Goal: Transaction & Acquisition: Purchase product/service

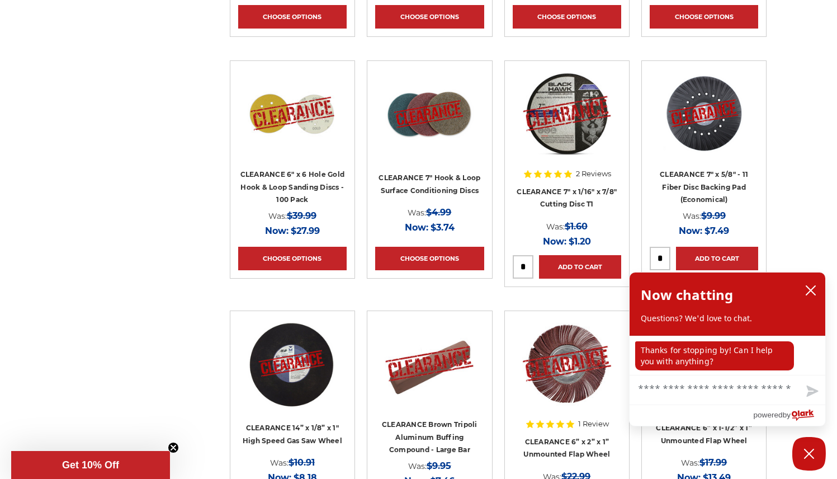
scroll to position [1322, 0]
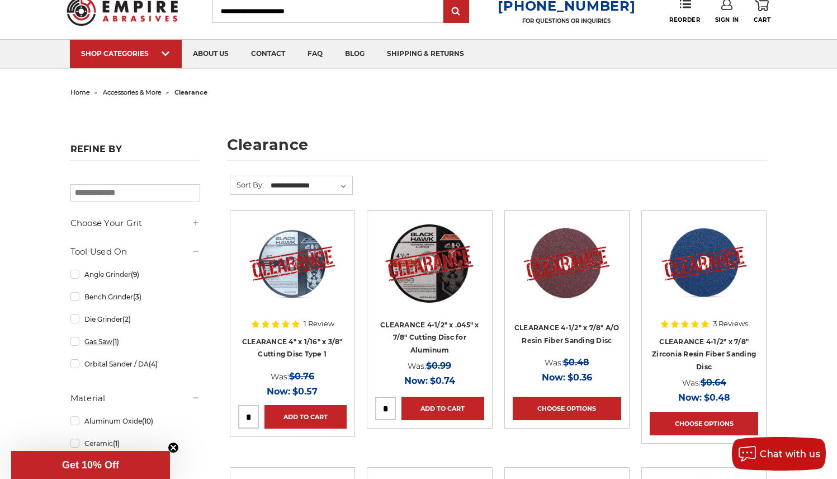
scroll to position [40, 0]
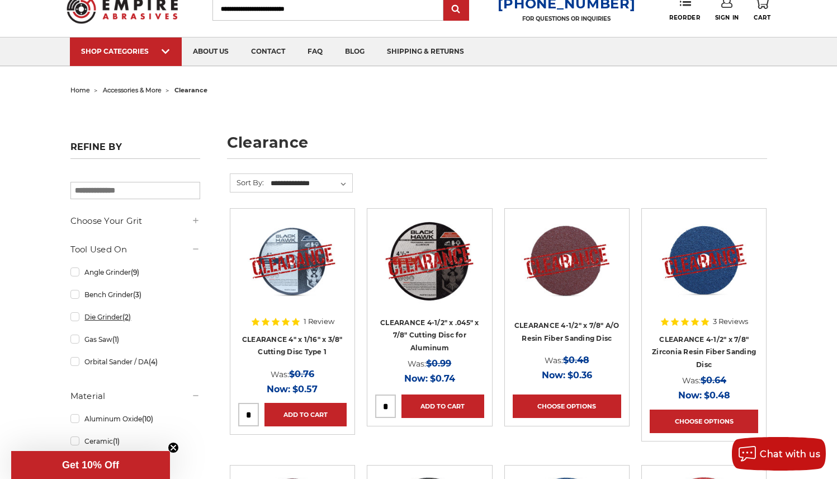
click at [73, 318] on link "Die Grinder (2)" at bounding box center [135, 317] width 130 height 20
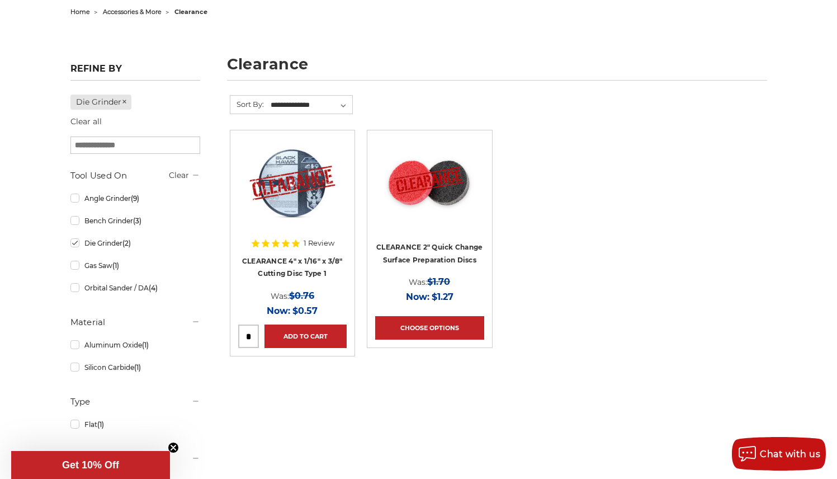
scroll to position [170, 0]
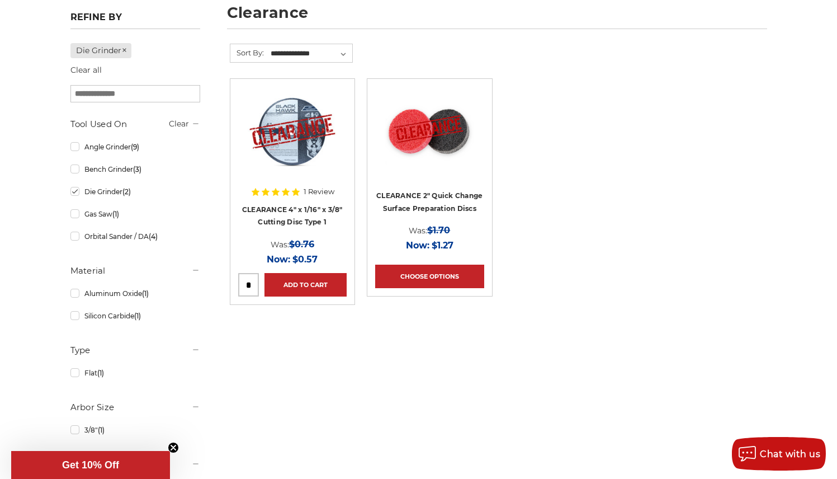
click at [76, 192] on link "Die Grinder (2)" at bounding box center [135, 192] width 130 height 20
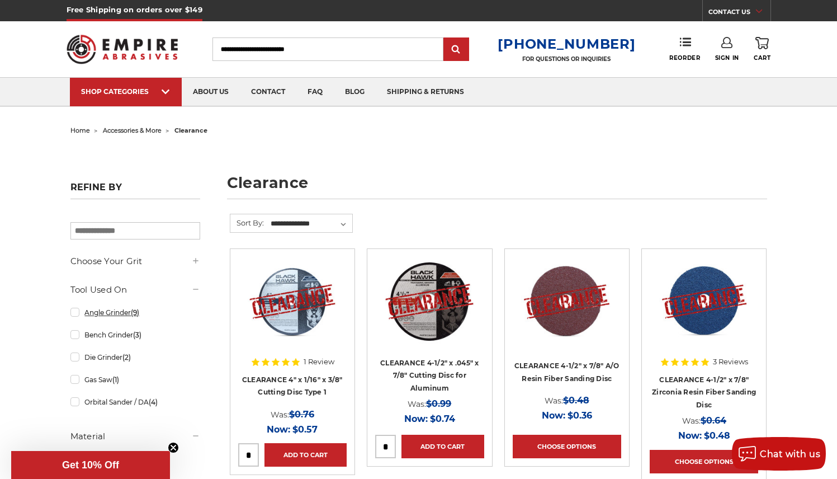
click at [74, 314] on link "Angle Grinder (9)" at bounding box center [135, 312] width 130 height 20
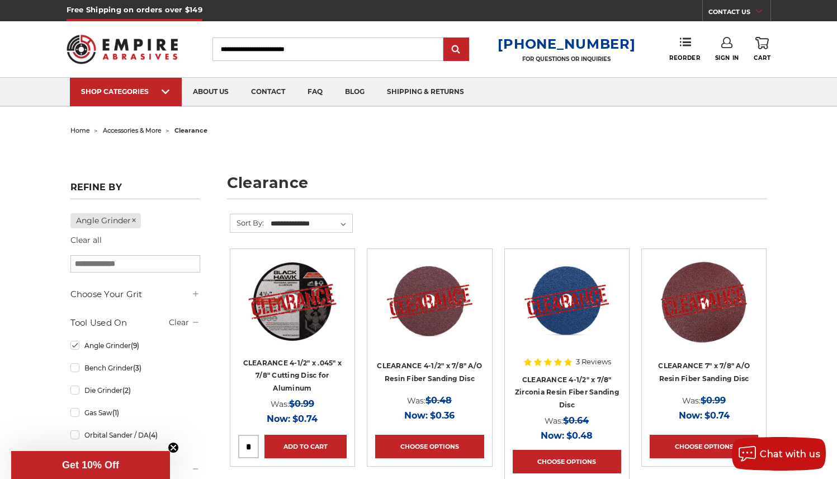
click at [231, 49] on input "Search" at bounding box center [327, 48] width 231 height 23
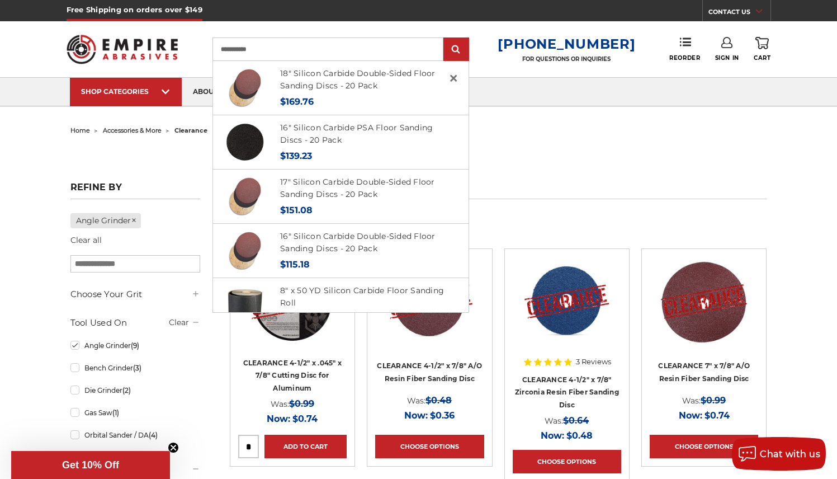
type input "**********"
click at [465, 50] on input "submit" at bounding box center [456, 50] width 22 height 22
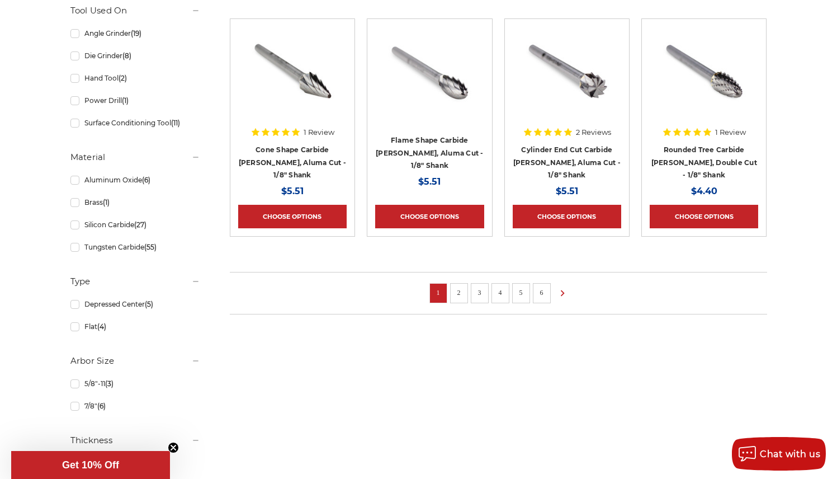
scroll to position [727, 0]
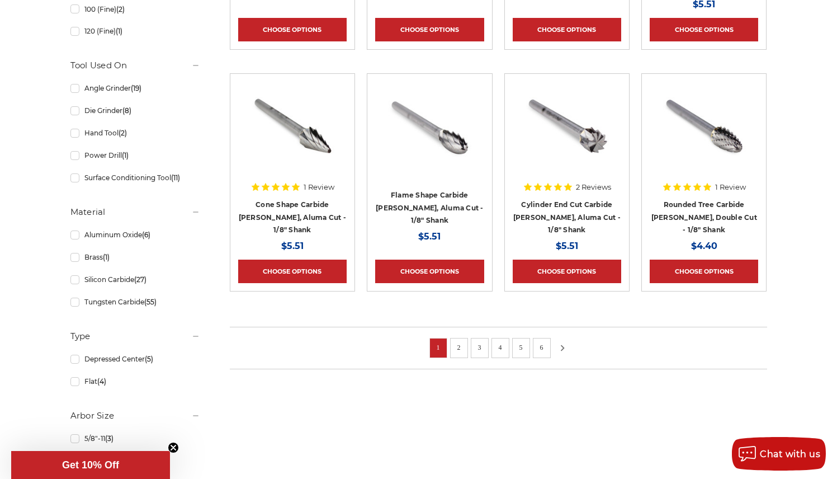
click at [563, 346] on use at bounding box center [563, 347] width 4 height 6
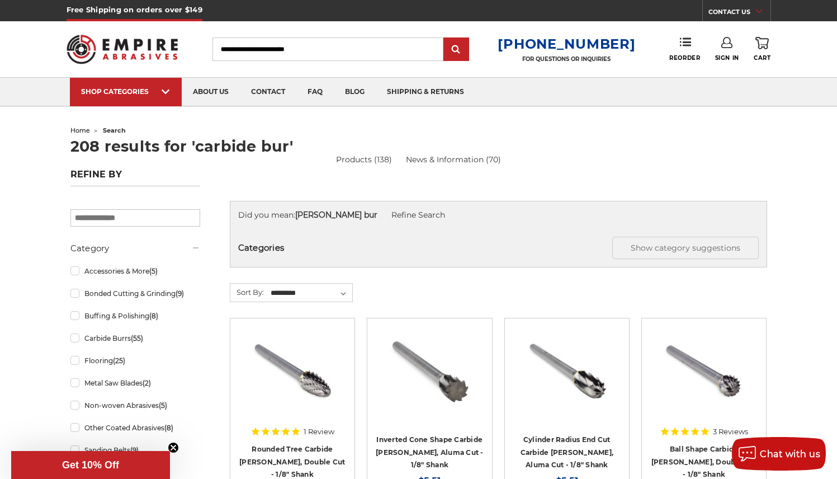
click at [228, 49] on input "Search" at bounding box center [327, 48] width 231 height 23
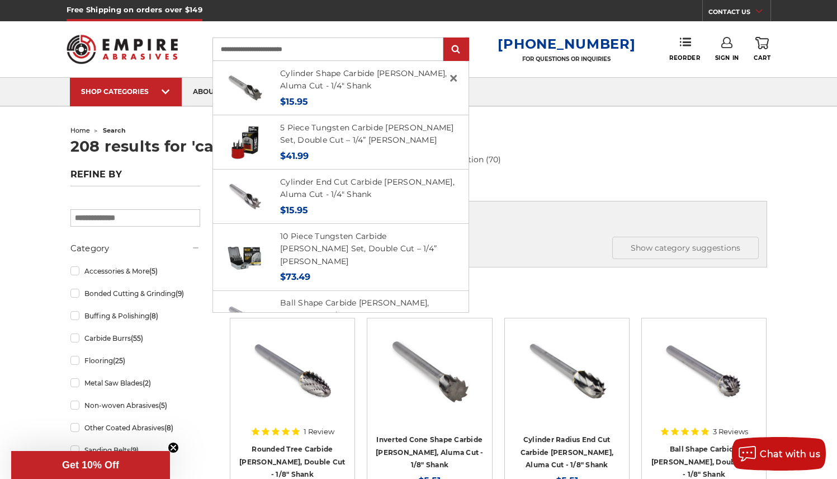
type input "**********"
click at [465, 50] on input "submit" at bounding box center [456, 50] width 22 height 22
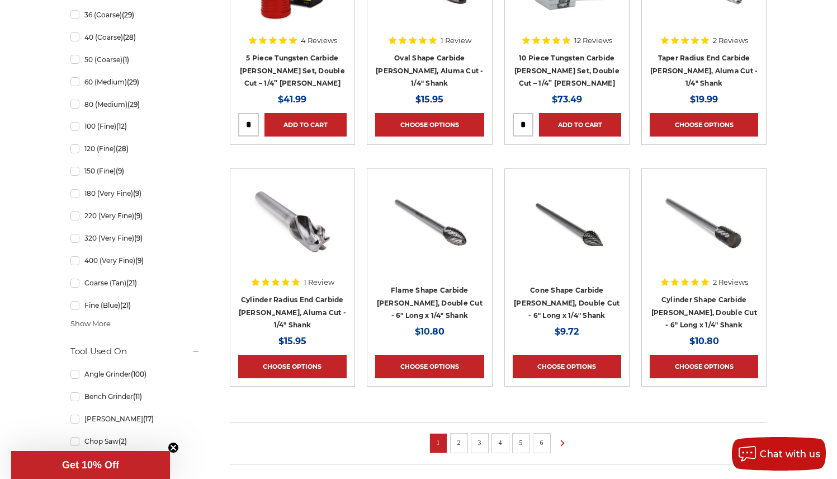
scroll to position [661, 0]
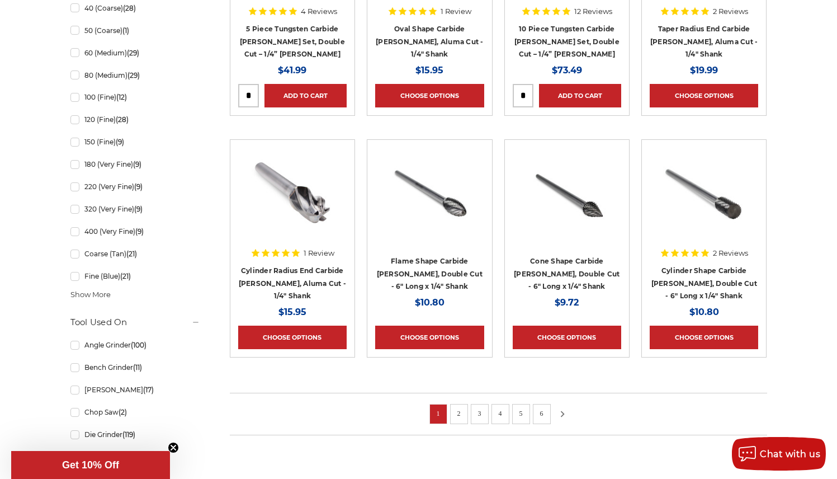
click at [563, 409] on icon at bounding box center [562, 414] width 13 height 12
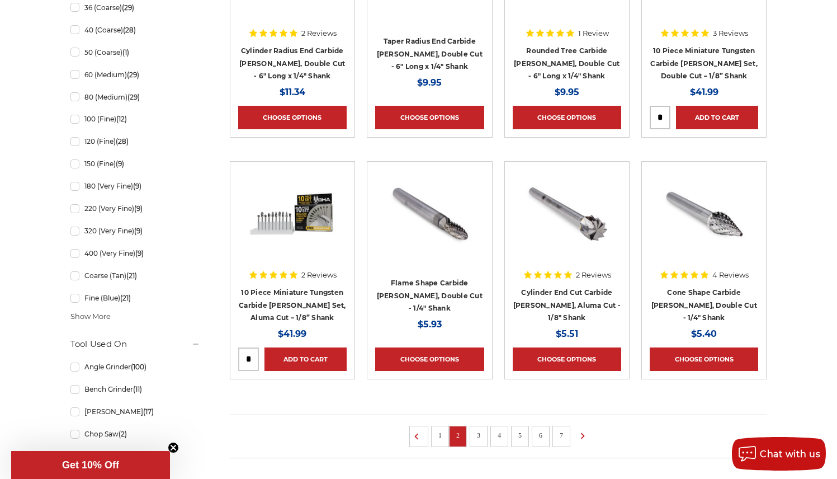
scroll to position [855, 0]
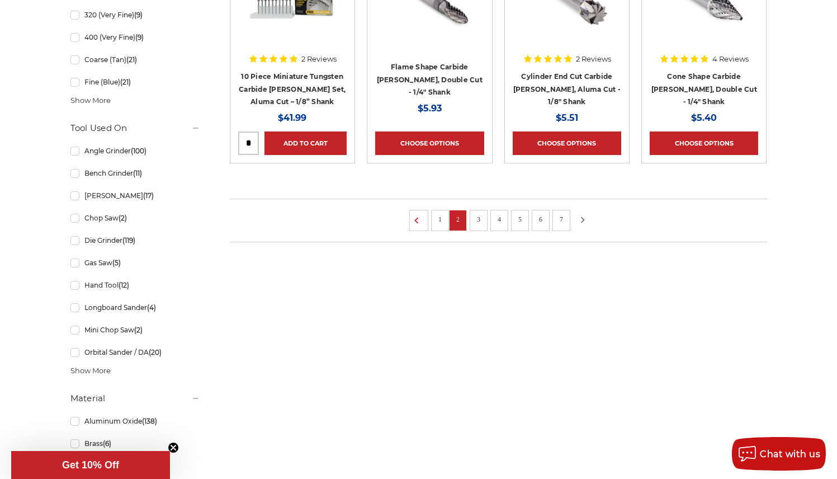
click at [583, 217] on use at bounding box center [583, 219] width 4 height 6
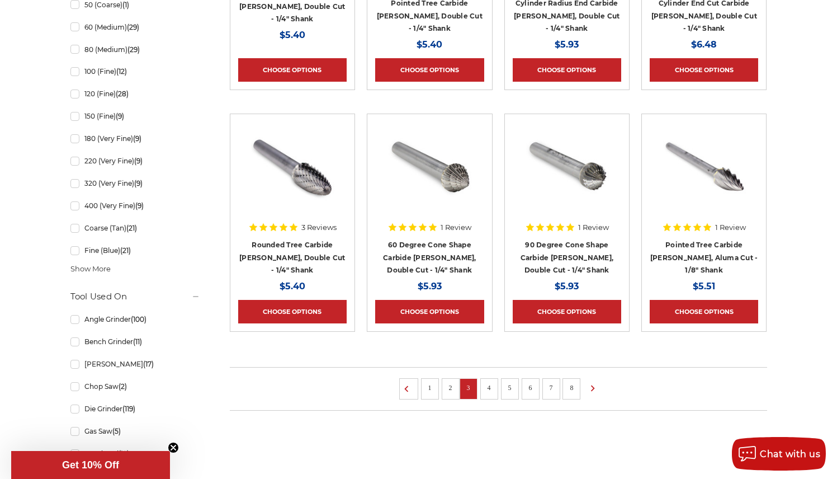
scroll to position [828, 0]
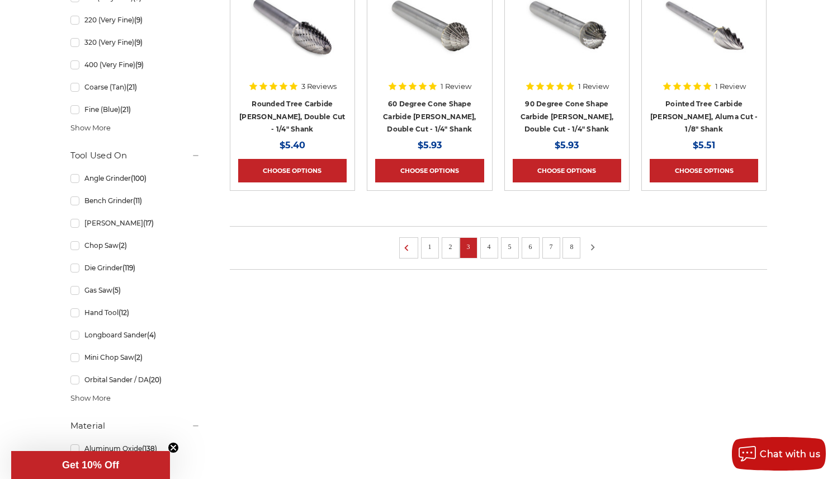
click at [593, 244] on icon at bounding box center [592, 247] width 13 height 12
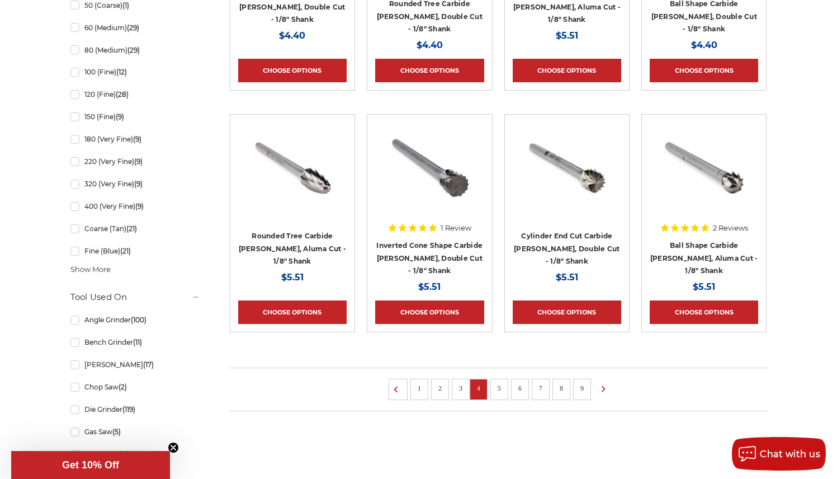
scroll to position [737, 0]
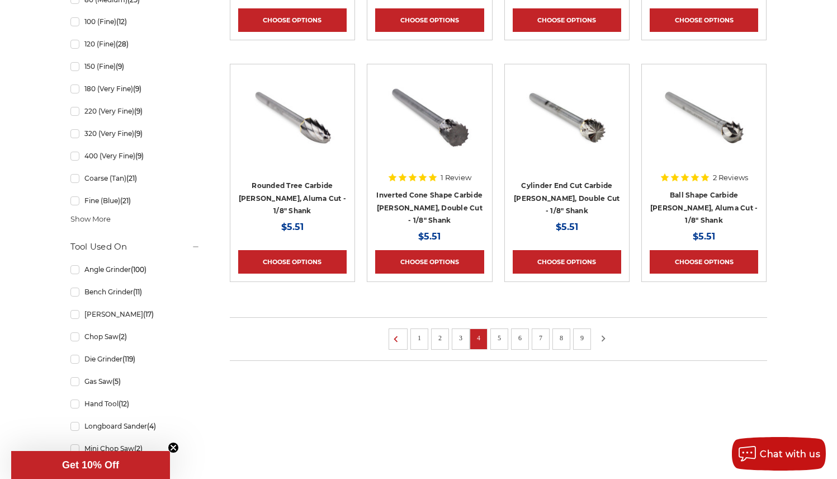
click at [603, 336] on icon at bounding box center [602, 338] width 13 height 12
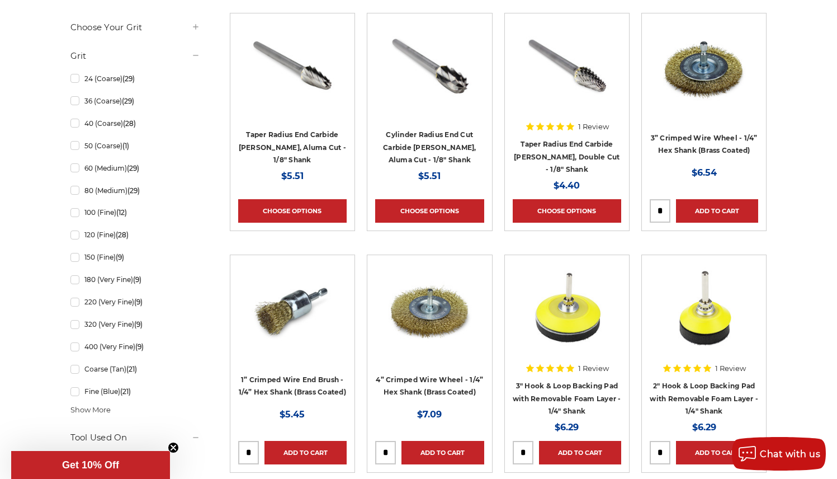
scroll to position [652, 0]
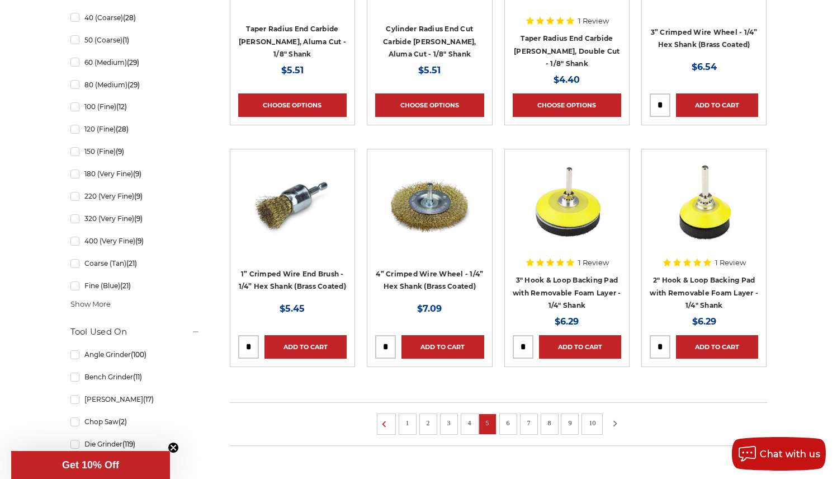
click at [615, 420] on use at bounding box center [615, 423] width 4 height 6
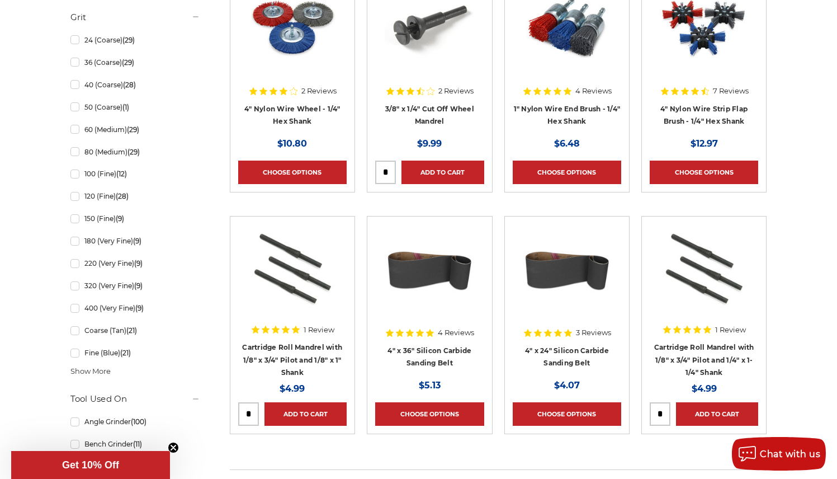
scroll to position [735, 0]
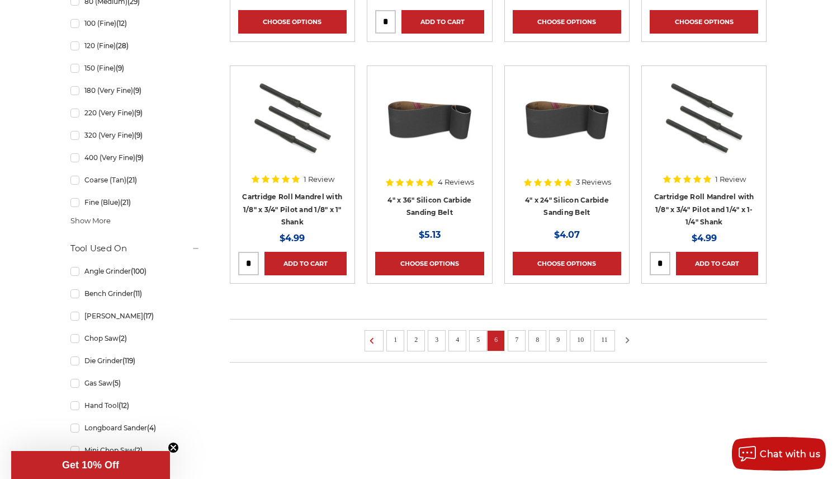
click at [628, 338] on use at bounding box center [628, 340] width 4 height 6
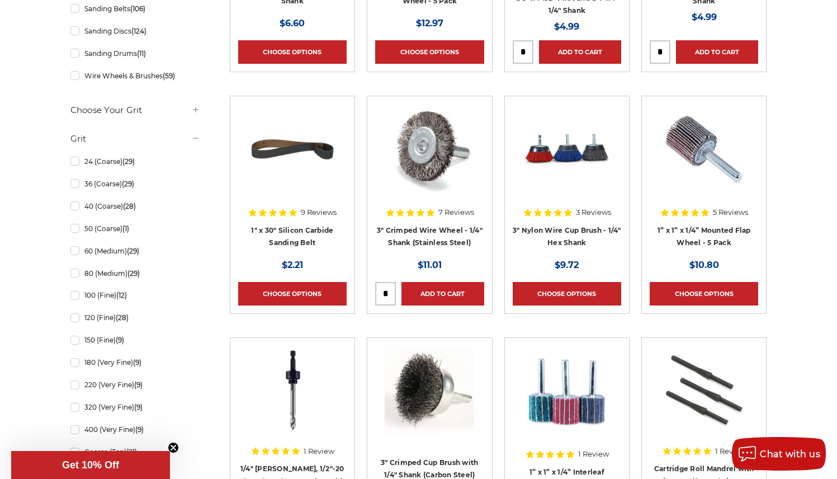
scroll to position [669, 0]
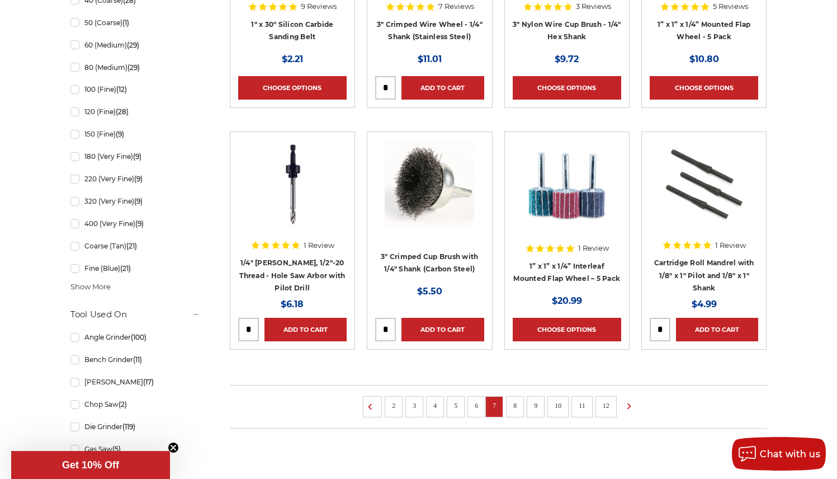
click at [515, 409] on link "8" at bounding box center [514, 405] width 11 height 12
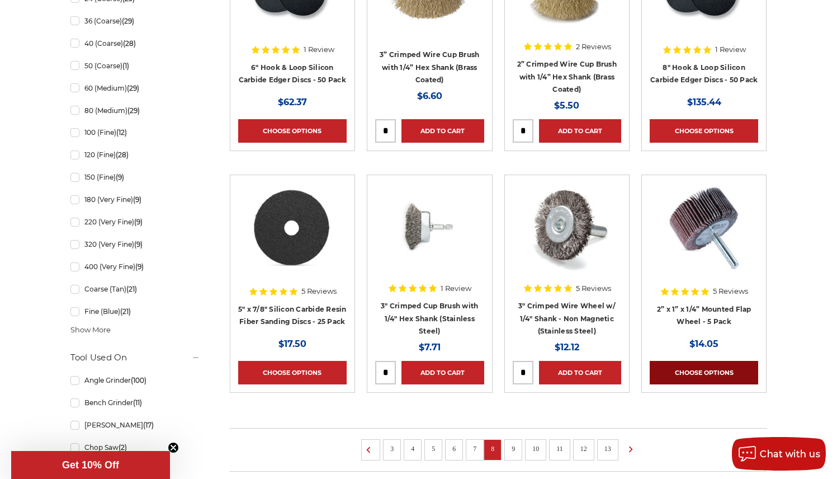
scroll to position [683, 0]
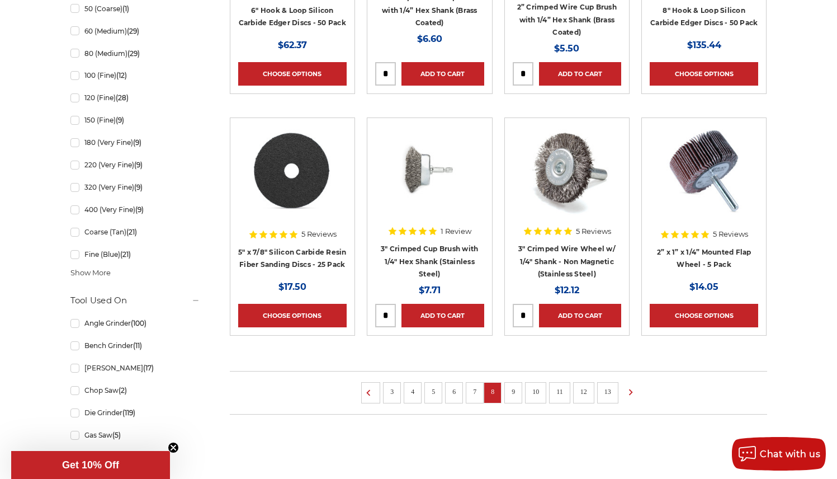
click at [513, 391] on link "9" at bounding box center [513, 391] width 11 height 12
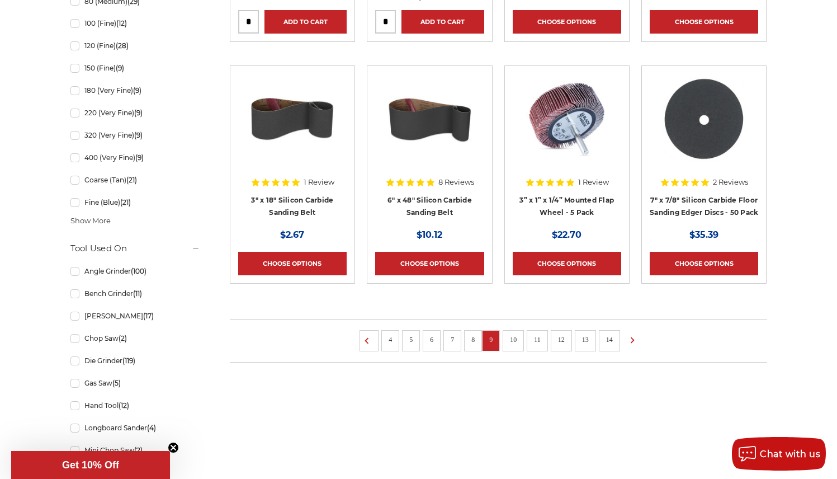
scroll to position [842, 0]
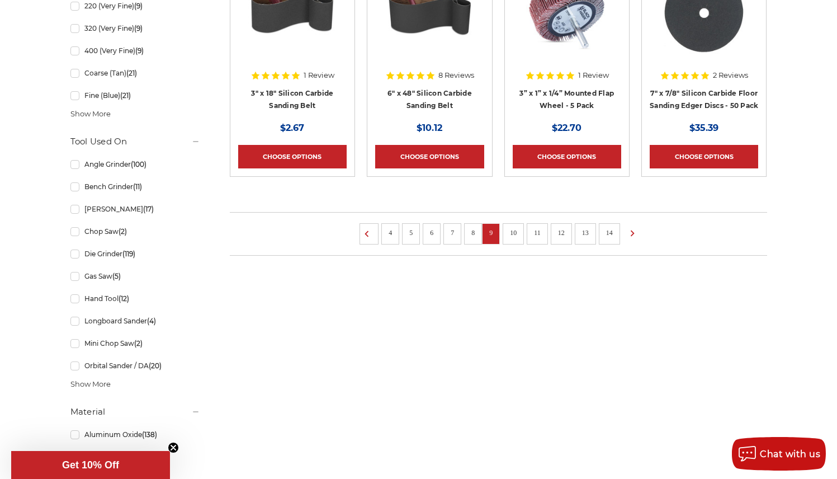
click at [513, 230] on link "10" at bounding box center [513, 232] width 15 height 12
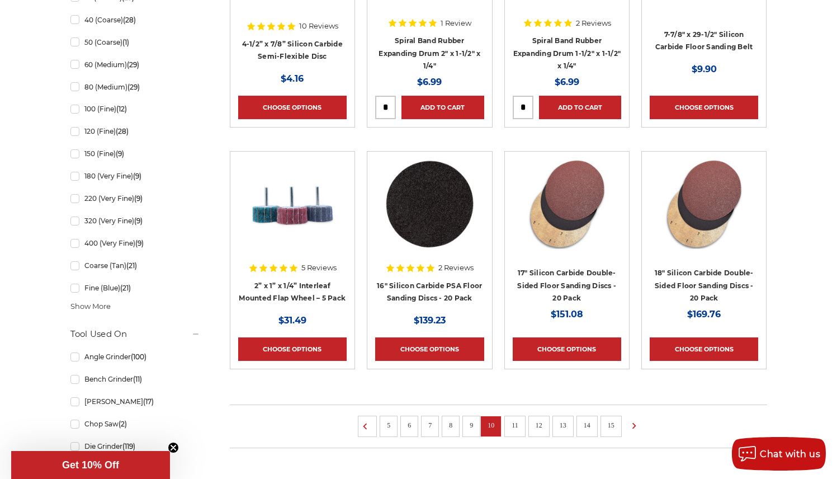
scroll to position [774, 0]
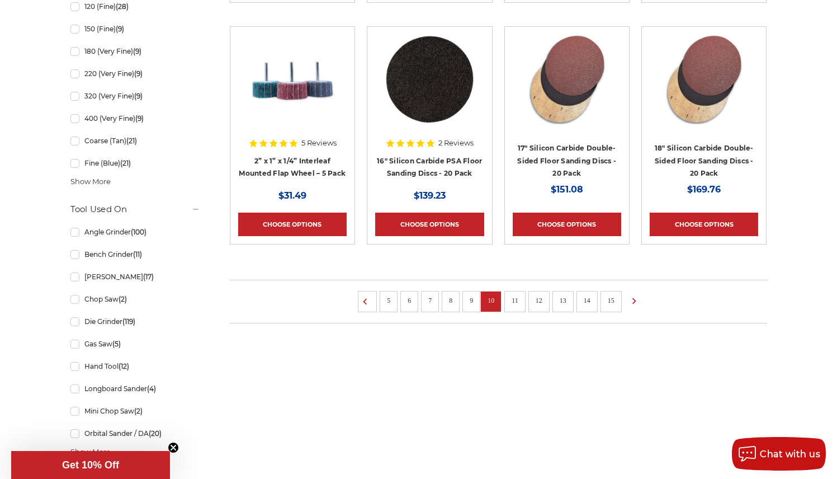
click at [517, 298] on link "11" at bounding box center [515, 300] width 15 height 12
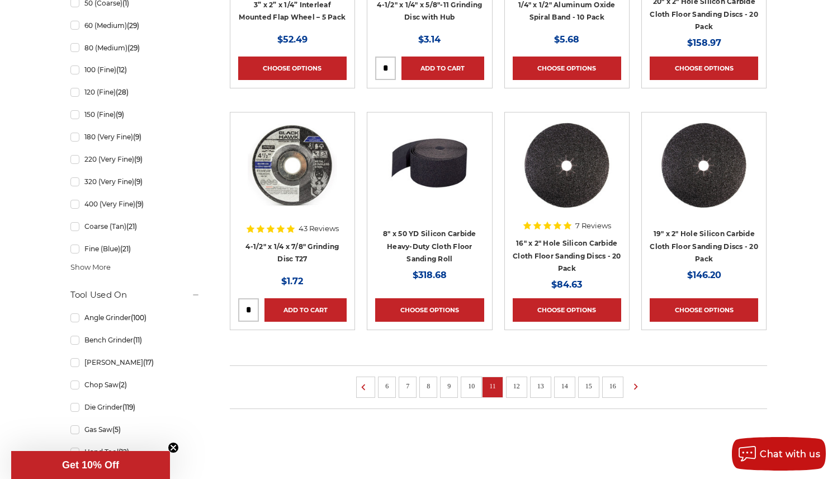
scroll to position [809, 0]
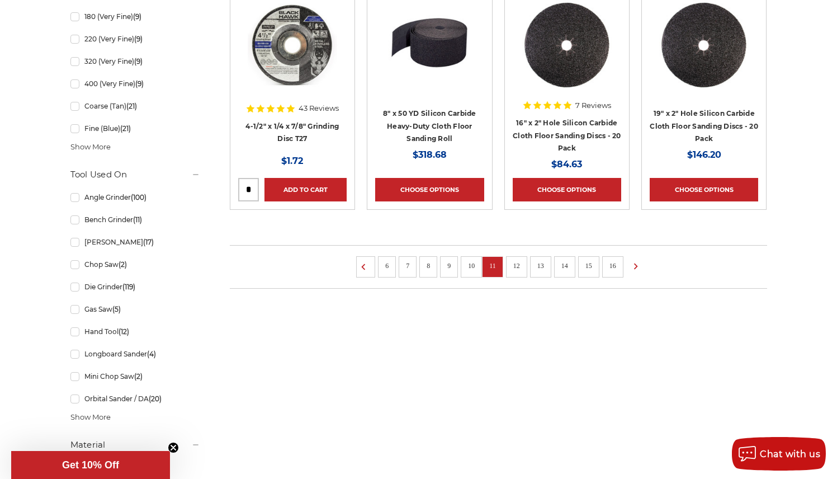
click at [517, 265] on link "12" at bounding box center [516, 265] width 15 height 12
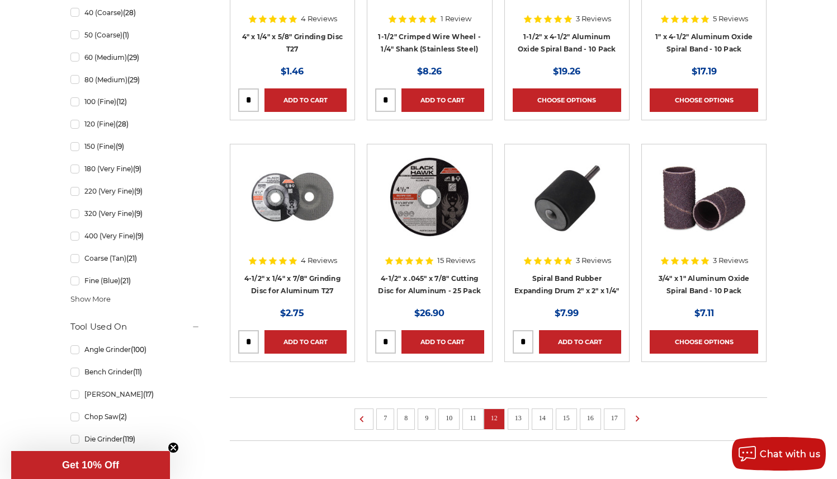
scroll to position [766, 0]
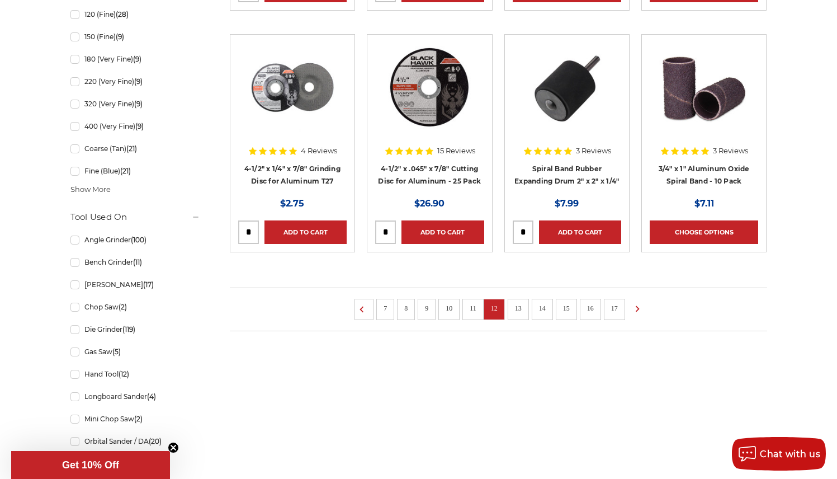
click at [517, 307] on link "13" at bounding box center [518, 308] width 15 height 12
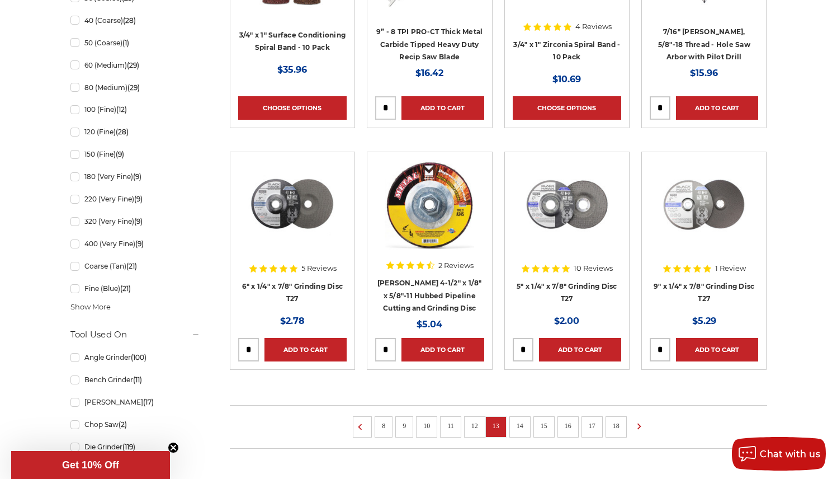
scroll to position [816, 0]
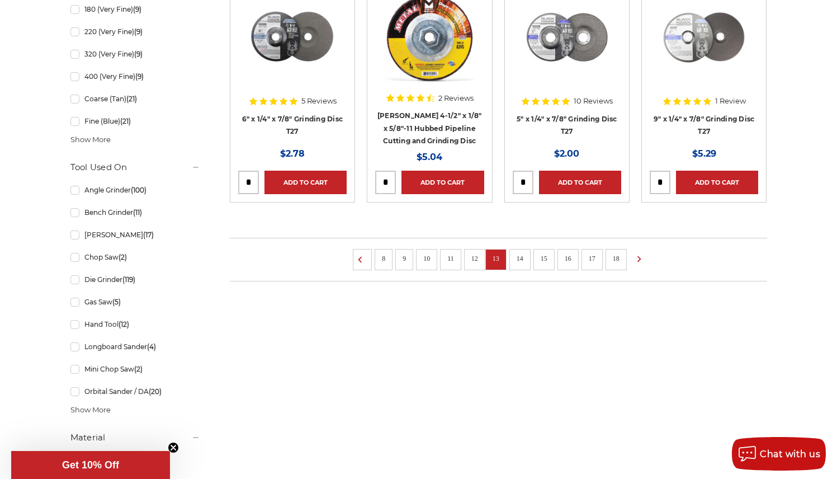
click at [522, 260] on link "14" at bounding box center [520, 258] width 15 height 12
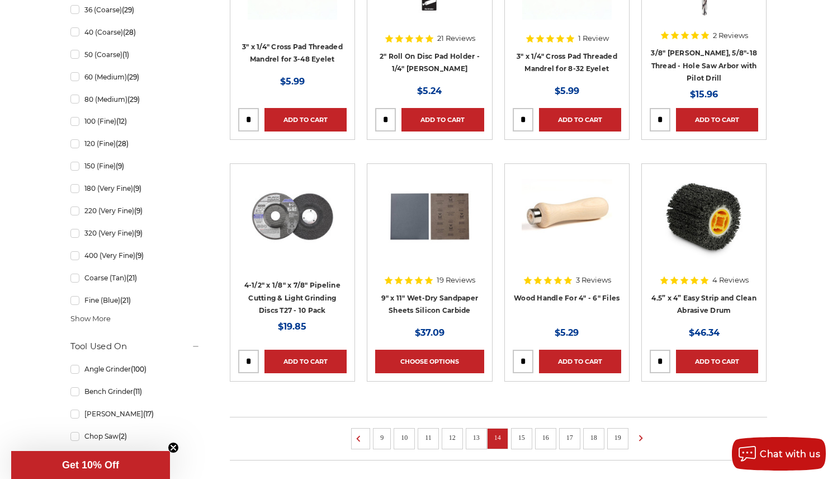
scroll to position [782, 0]
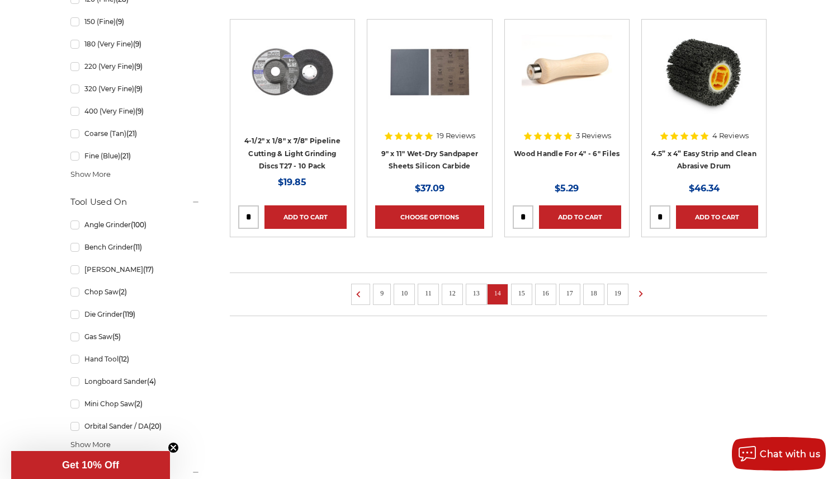
click at [522, 293] on link "15" at bounding box center [521, 293] width 15 height 12
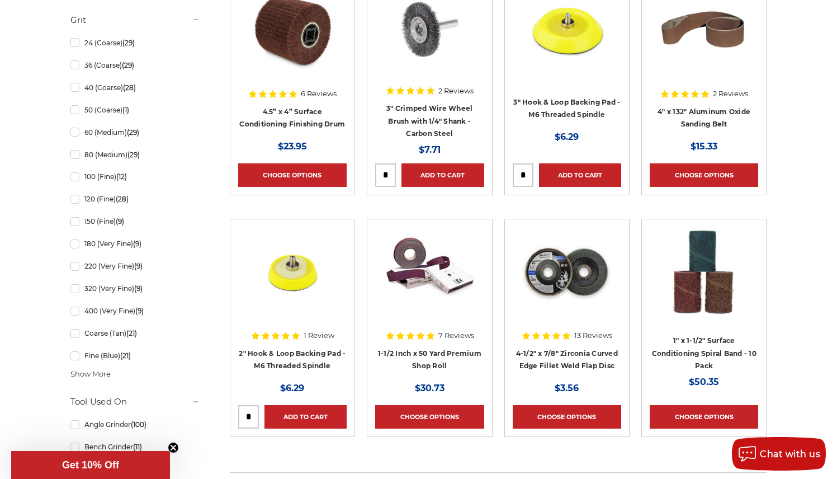
scroll to position [761, 0]
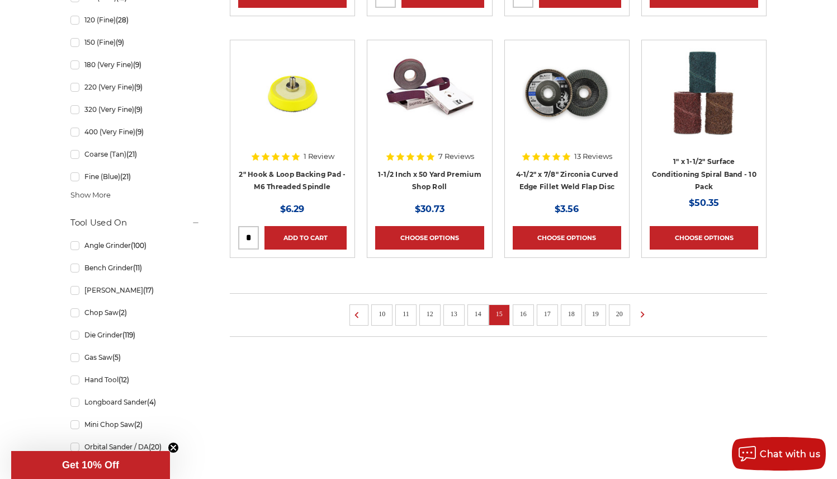
click at [520, 313] on link "16" at bounding box center [523, 313] width 15 height 12
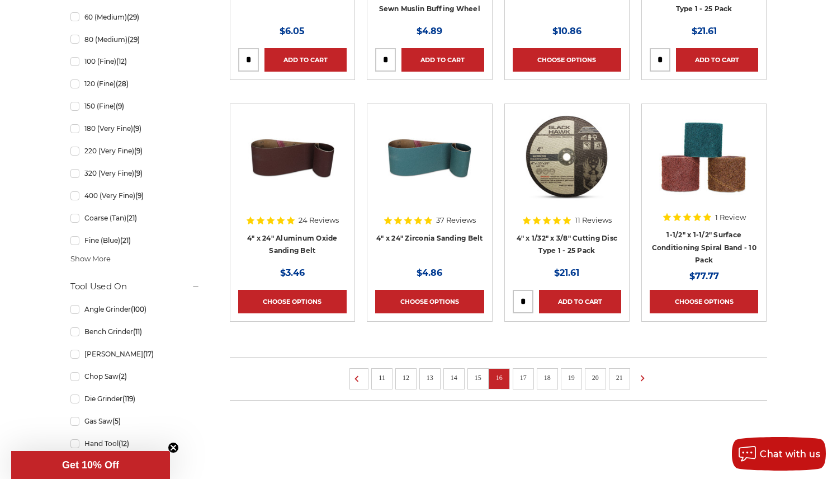
scroll to position [699, 0]
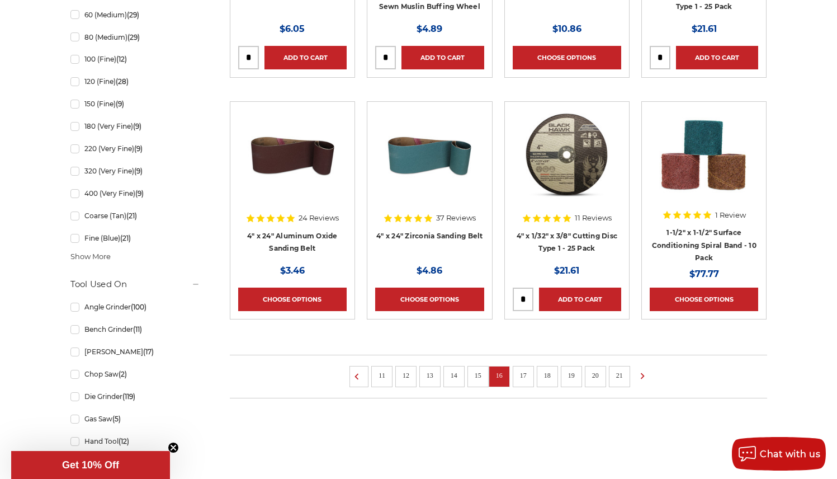
click at [526, 375] on link "17" at bounding box center [523, 375] width 15 height 12
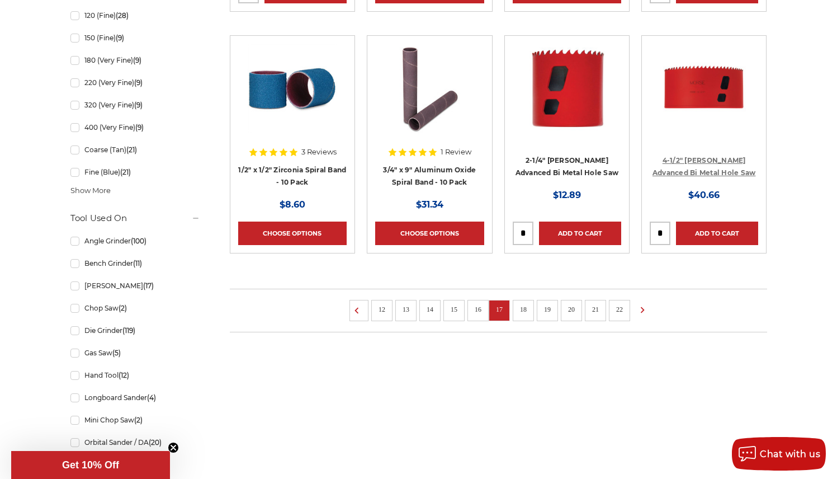
scroll to position [900, 0]
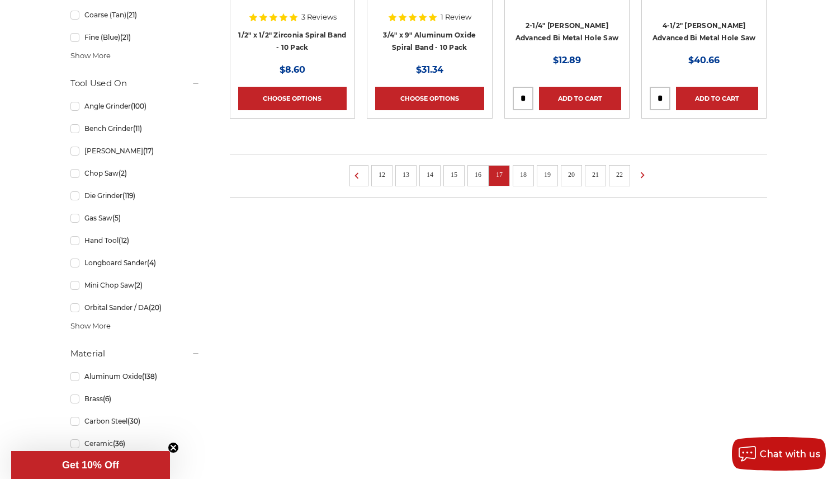
click at [523, 168] on link "18" at bounding box center [523, 174] width 15 height 12
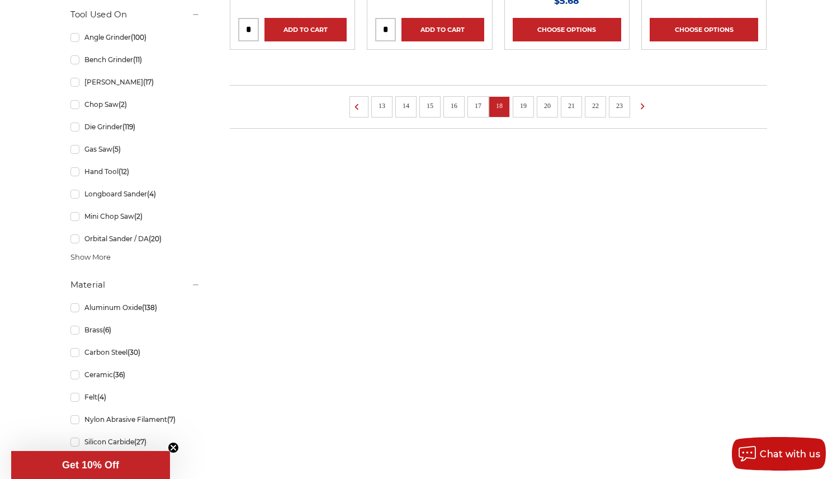
scroll to position [835, 0]
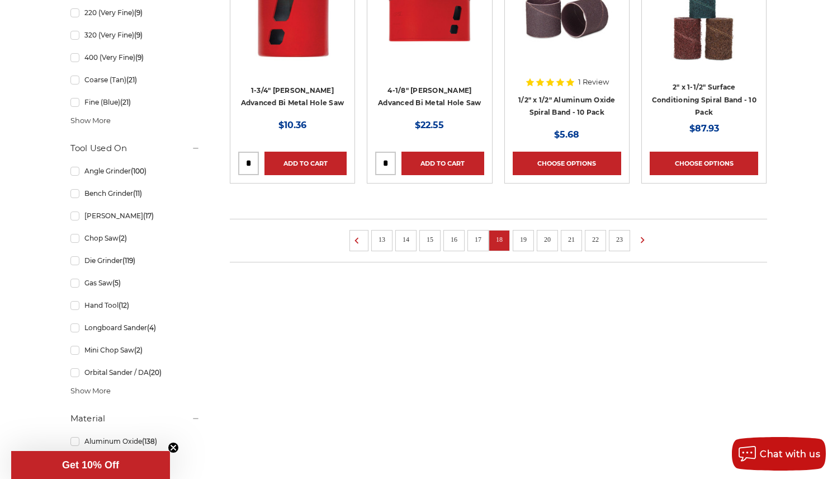
click at [520, 238] on link "19" at bounding box center [523, 239] width 15 height 12
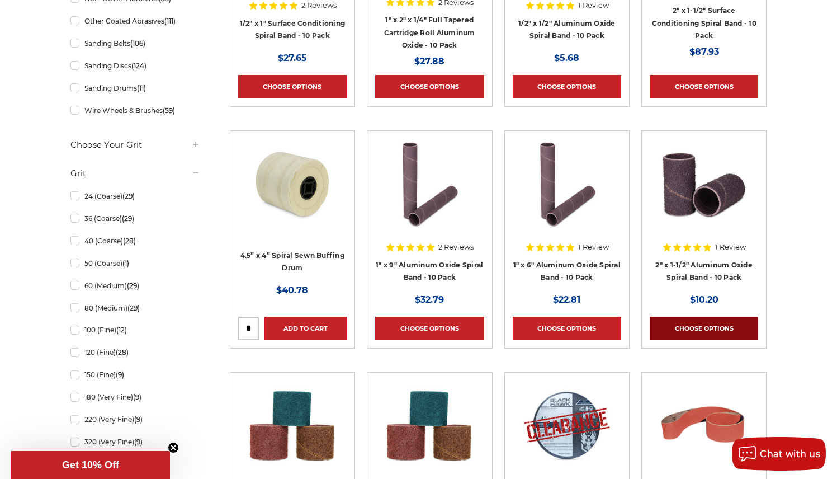
scroll to position [676, 0]
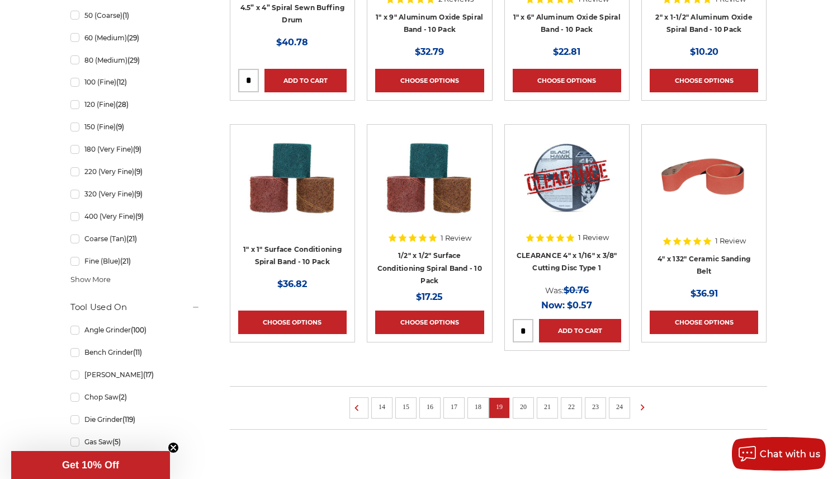
click at [522, 405] on link "20" at bounding box center [523, 406] width 15 height 12
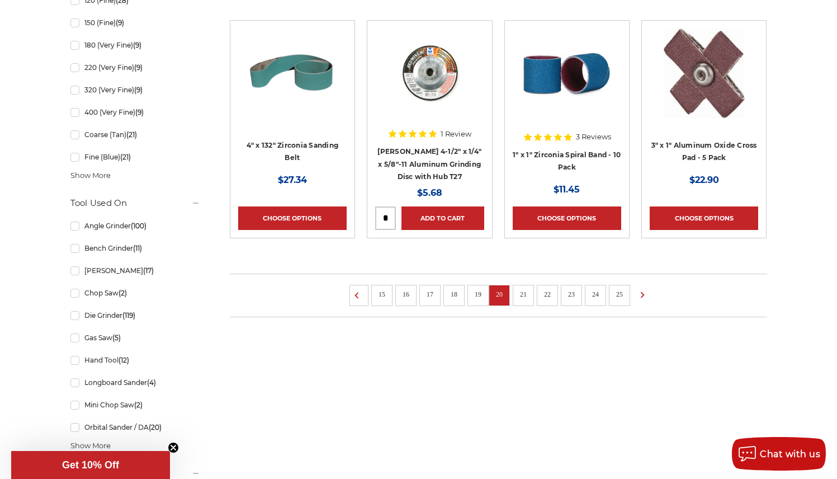
scroll to position [938, 0]
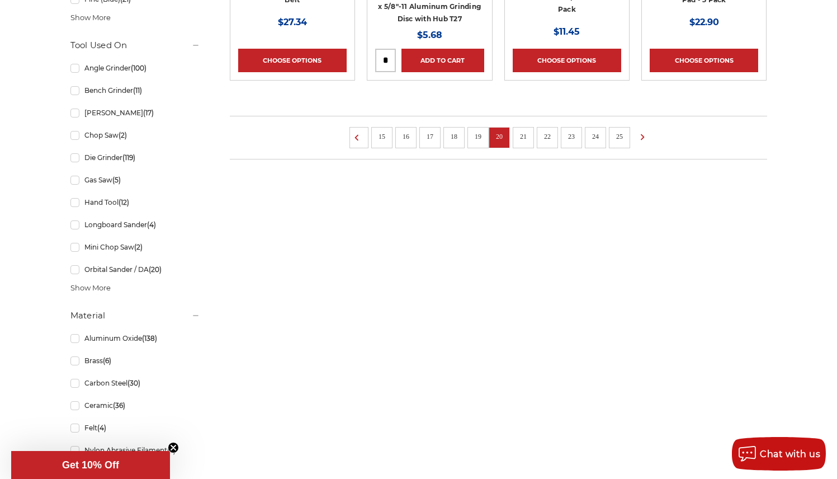
click at [519, 132] on link "21" at bounding box center [523, 136] width 15 height 12
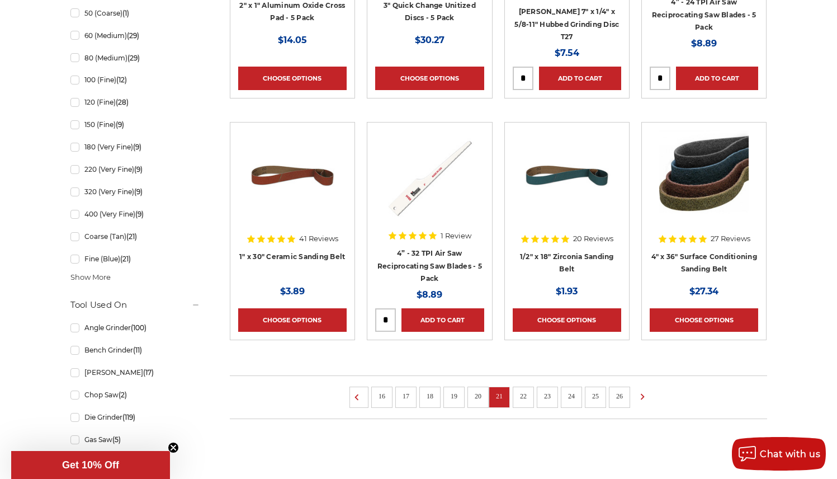
scroll to position [741, 0]
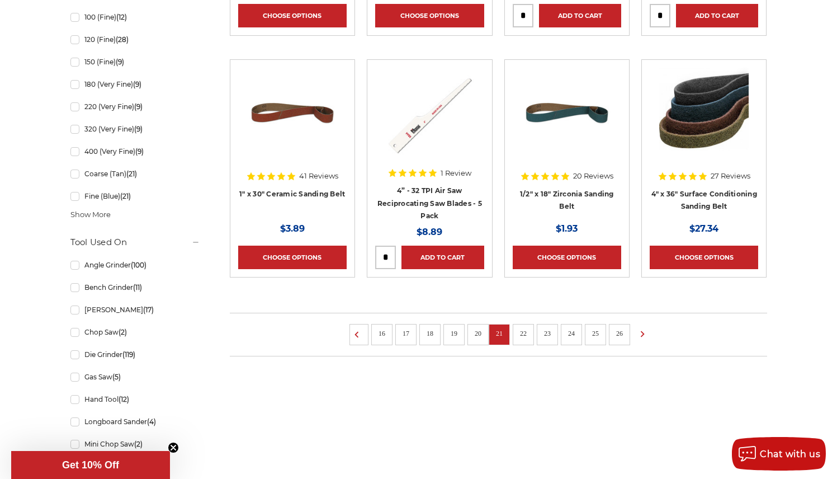
click at [525, 335] on link "22" at bounding box center [523, 333] width 15 height 12
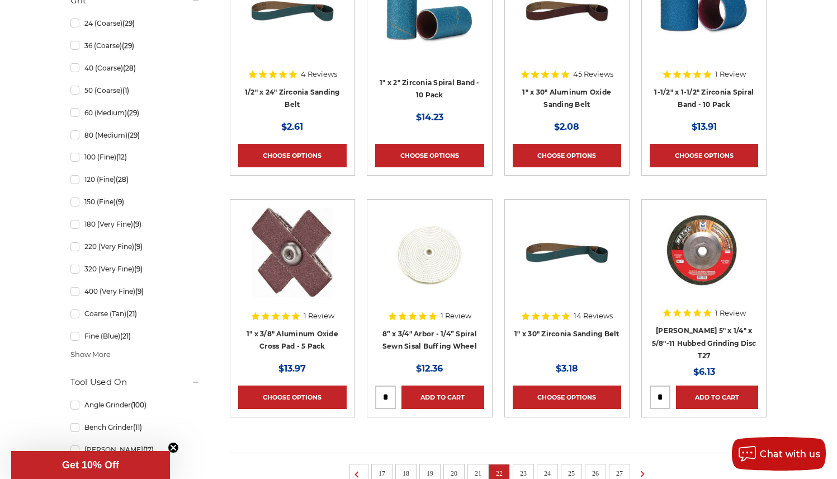
scroll to position [717, 0]
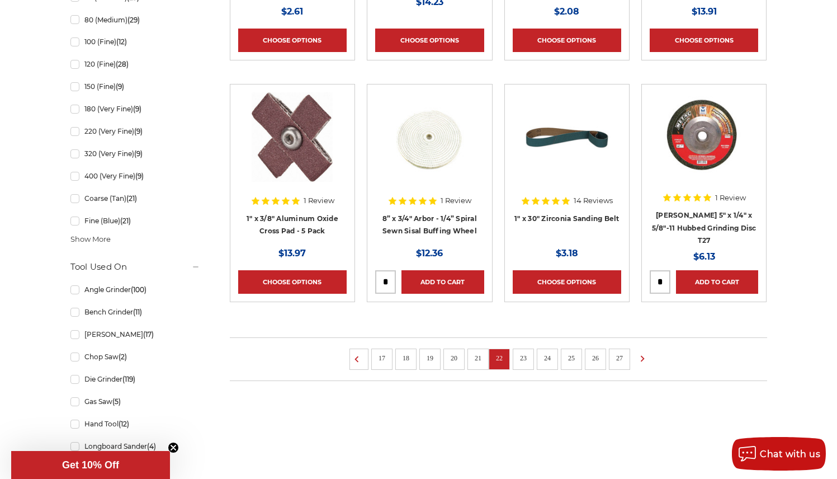
click at [521, 356] on link "23" at bounding box center [523, 358] width 15 height 12
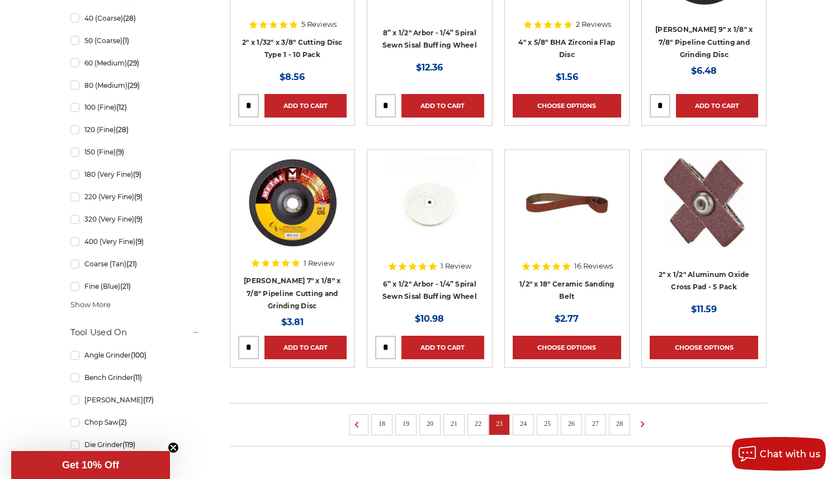
scroll to position [772, 0]
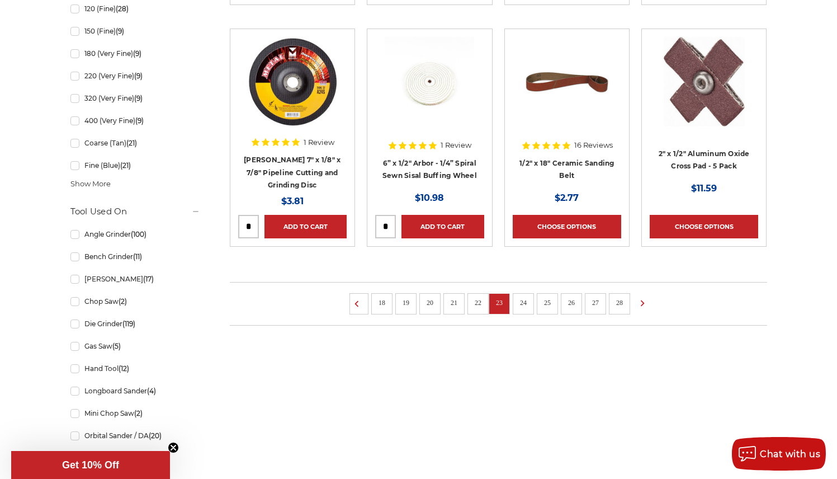
click at [524, 304] on link "24" at bounding box center [523, 302] width 15 height 12
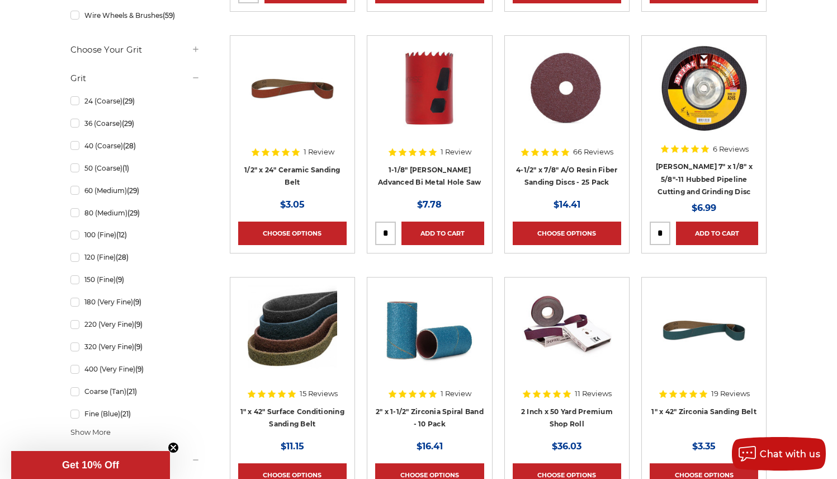
scroll to position [800, 0]
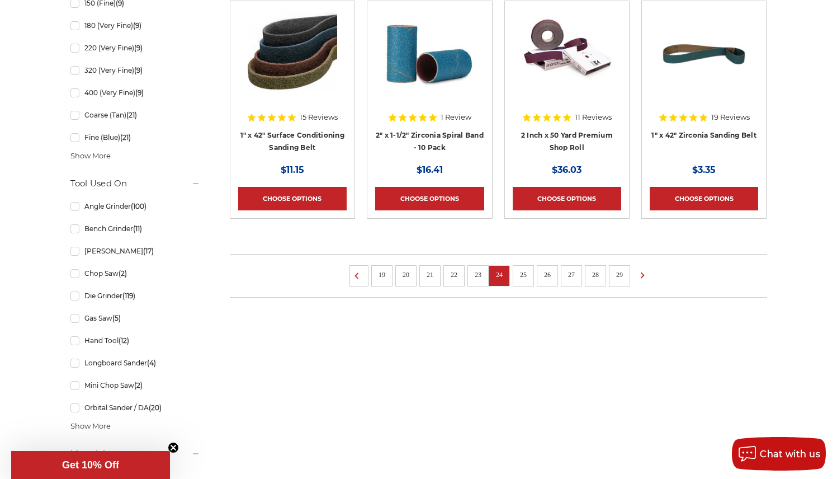
click at [523, 274] on link "25" at bounding box center [523, 274] width 15 height 12
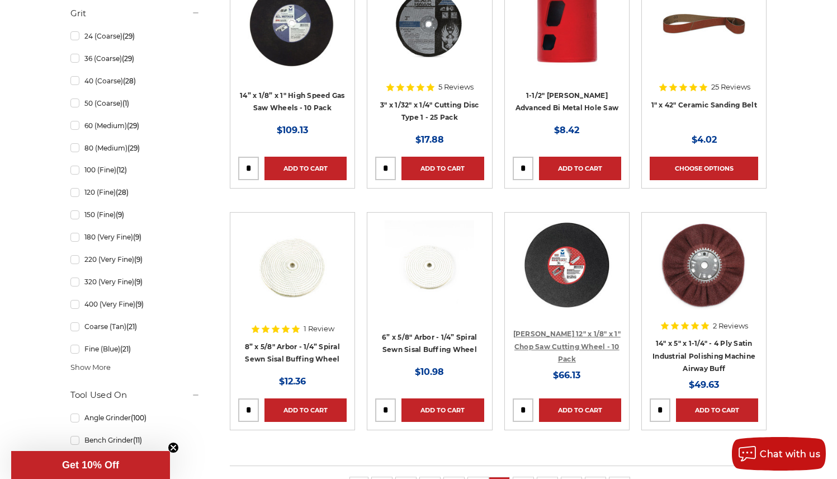
scroll to position [773, 0]
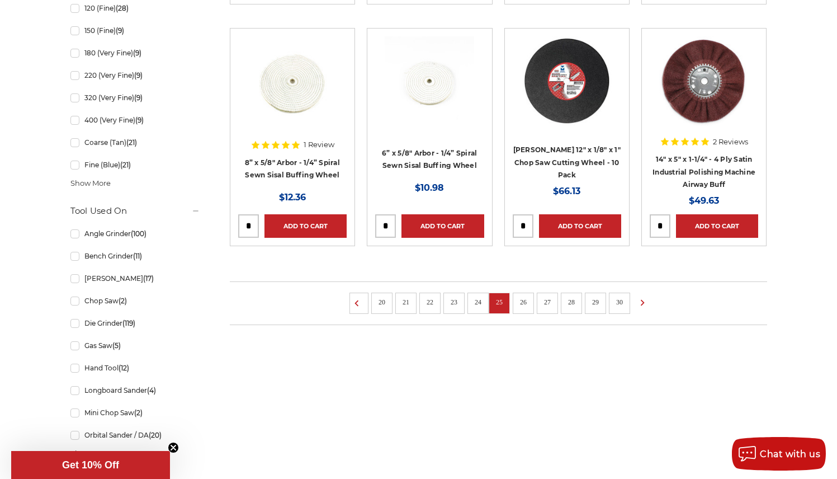
click at [523, 301] on link "26" at bounding box center [523, 302] width 15 height 12
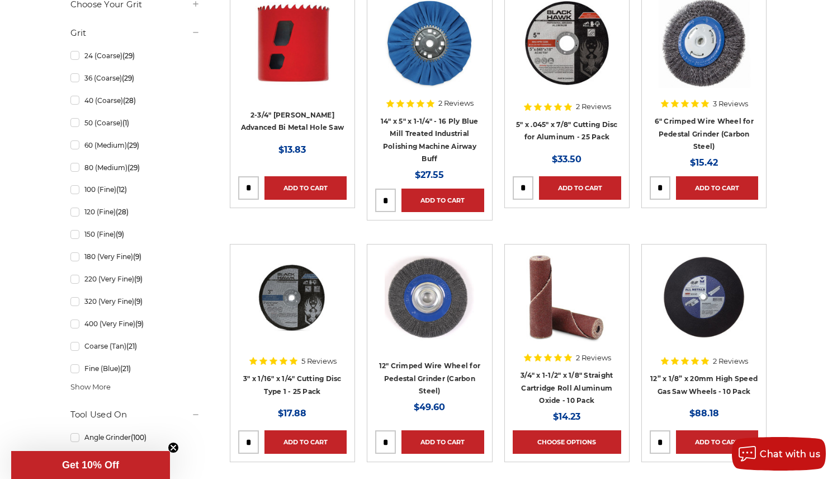
scroll to position [774, 0]
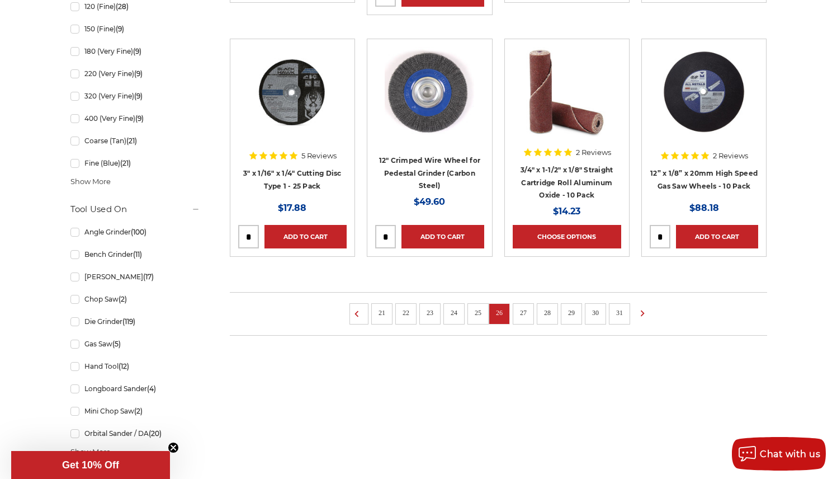
click at [523, 310] on link "27" at bounding box center [523, 312] width 15 height 12
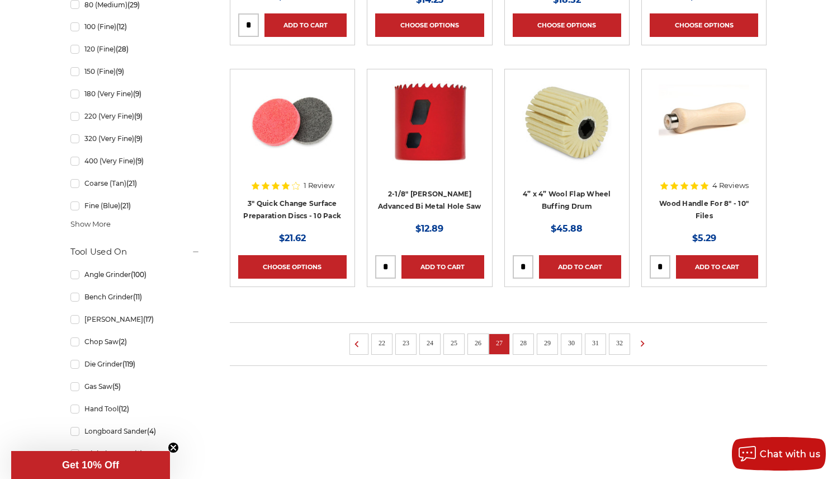
scroll to position [843, 0]
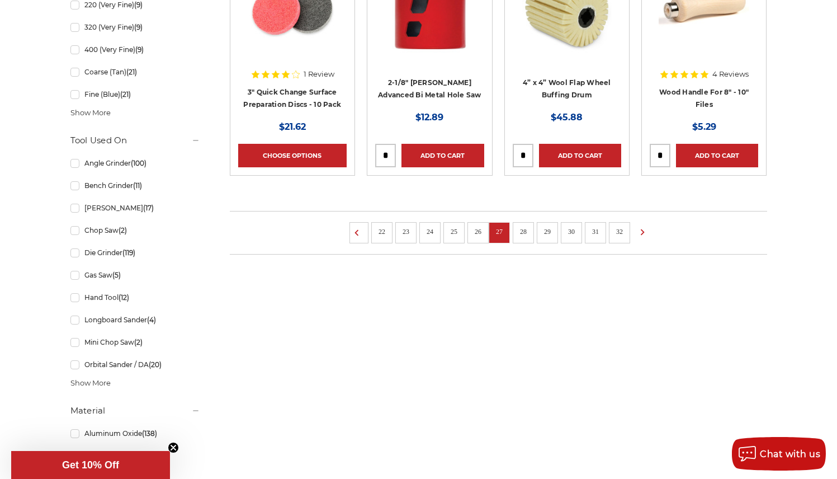
click at [522, 229] on link "28" at bounding box center [523, 231] width 15 height 12
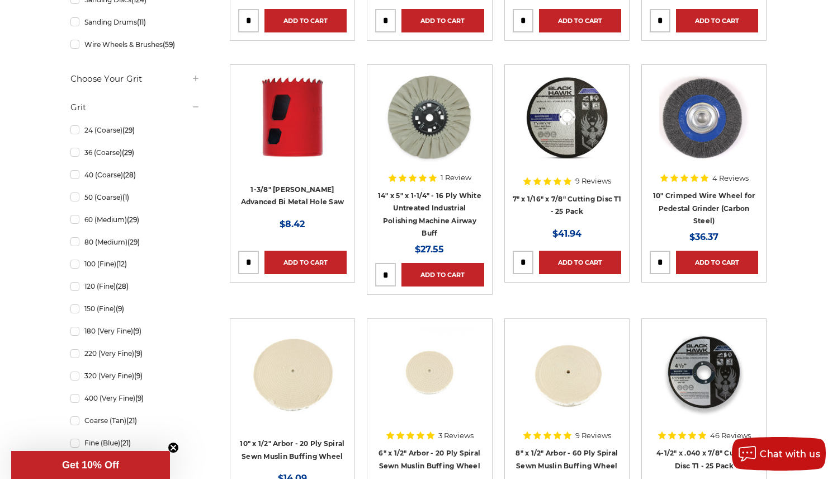
scroll to position [695, 0]
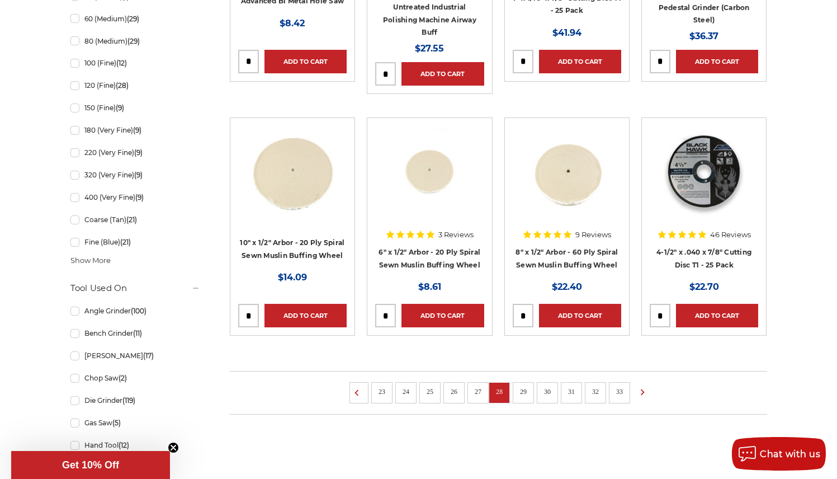
click at [523, 389] on link "29" at bounding box center [523, 391] width 15 height 12
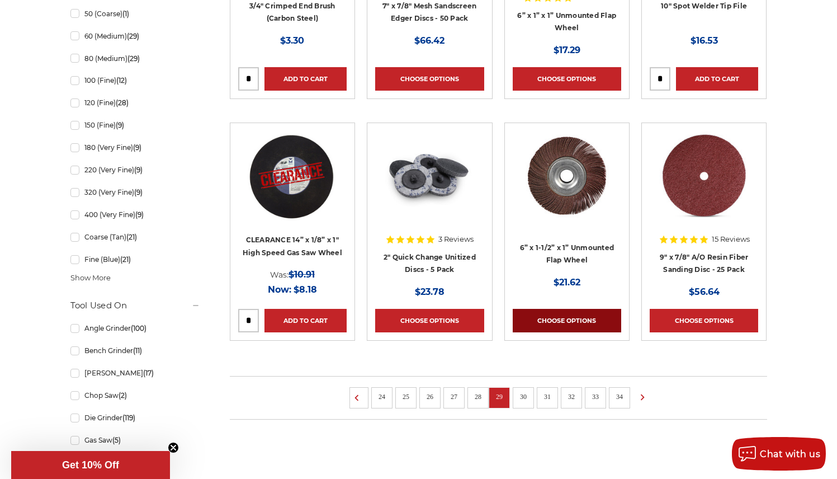
scroll to position [680, 0]
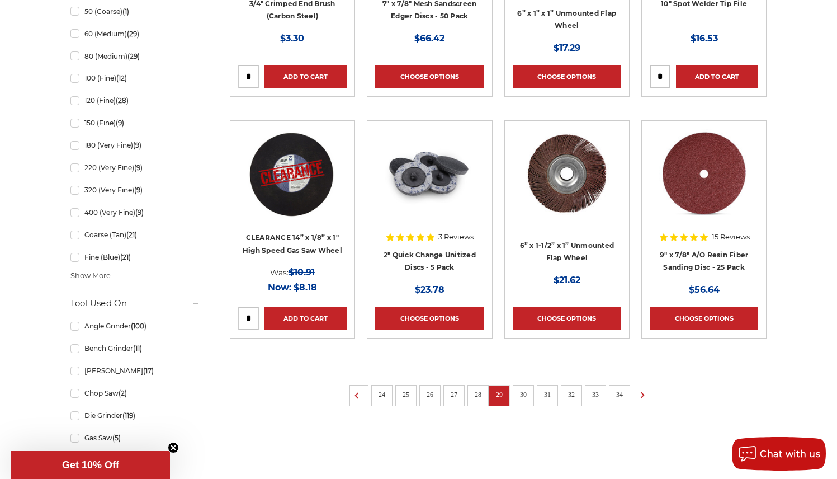
click at [525, 394] on link "30" at bounding box center [523, 394] width 15 height 12
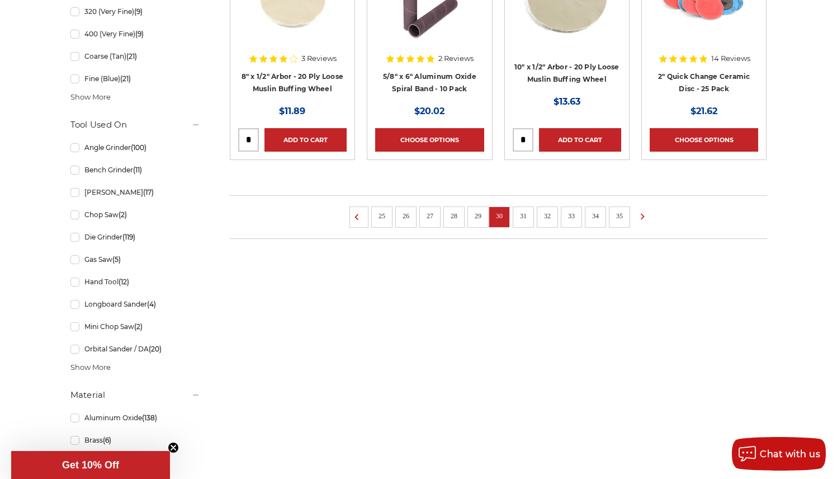
scroll to position [754, 0]
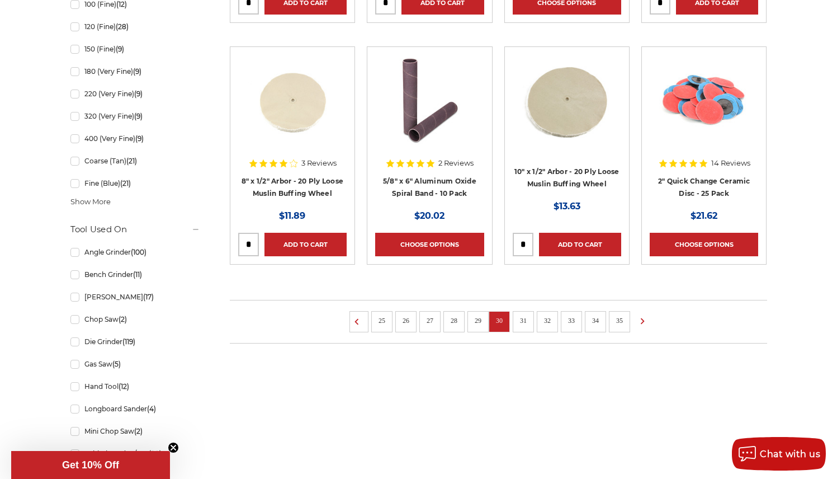
click at [523, 319] on link "31" at bounding box center [523, 320] width 15 height 12
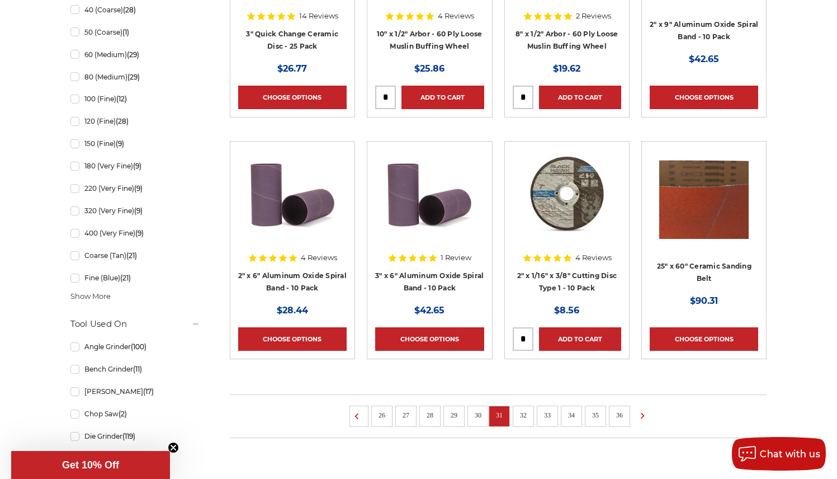
scroll to position [738, 0]
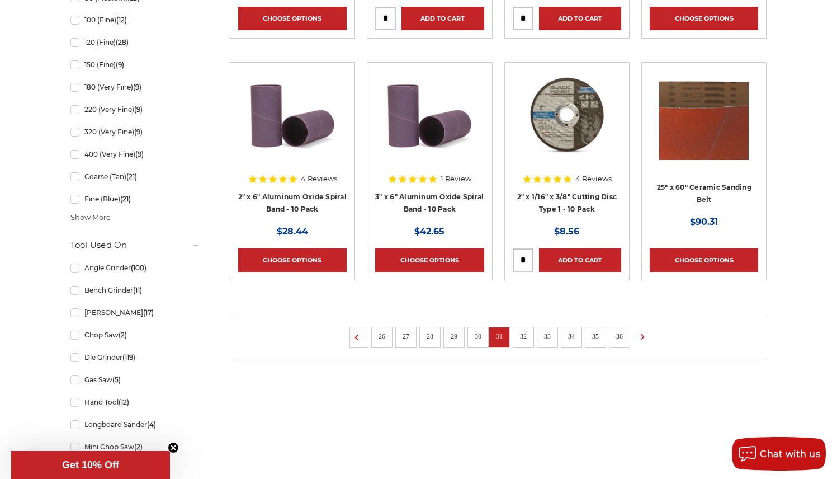
click at [525, 333] on link "32" at bounding box center [523, 336] width 15 height 12
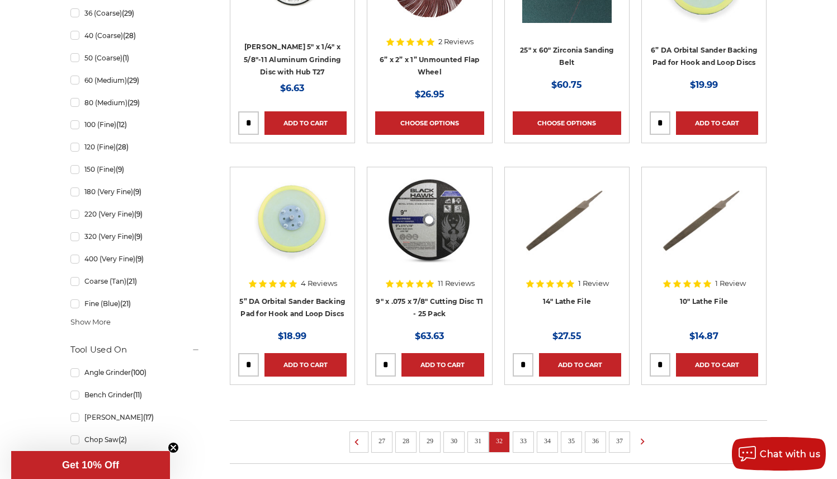
scroll to position [823, 0]
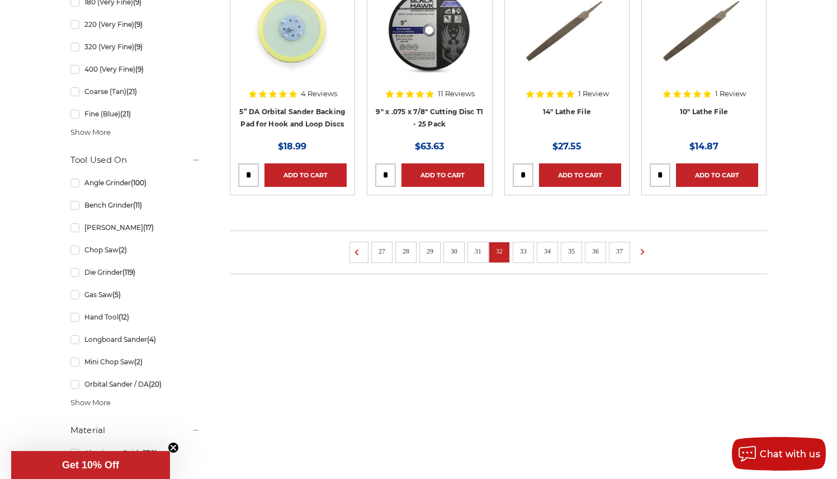
click at [523, 246] on link "33" at bounding box center [523, 251] width 15 height 12
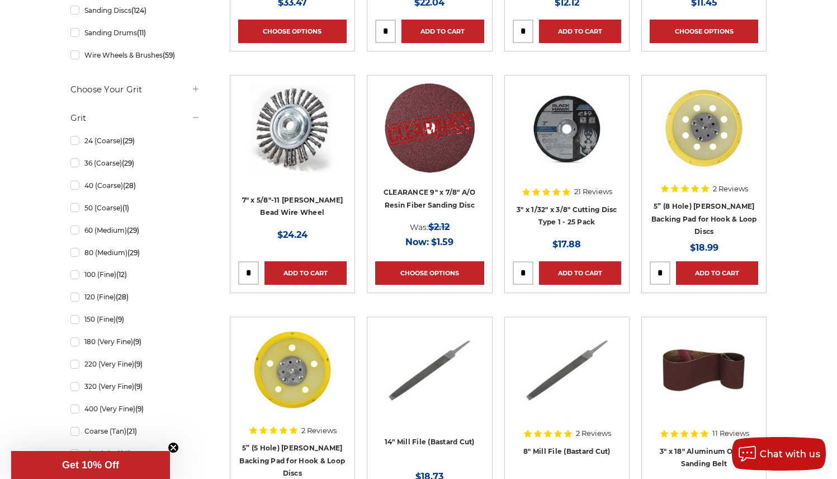
scroll to position [702, 0]
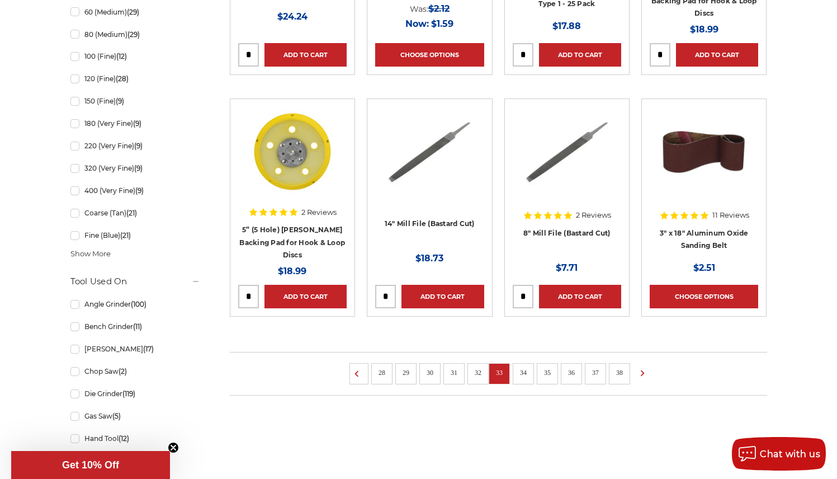
click at [524, 372] on link "34" at bounding box center [523, 372] width 15 height 12
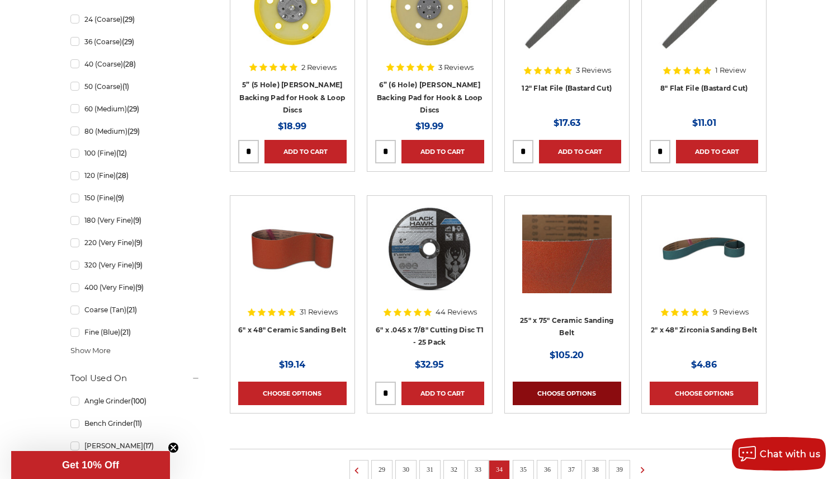
scroll to position [757, 0]
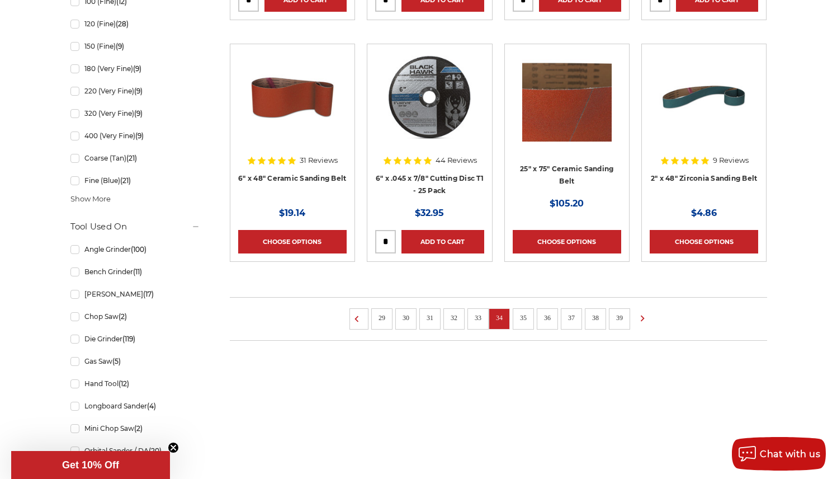
click at [526, 314] on link "35" at bounding box center [523, 317] width 15 height 12
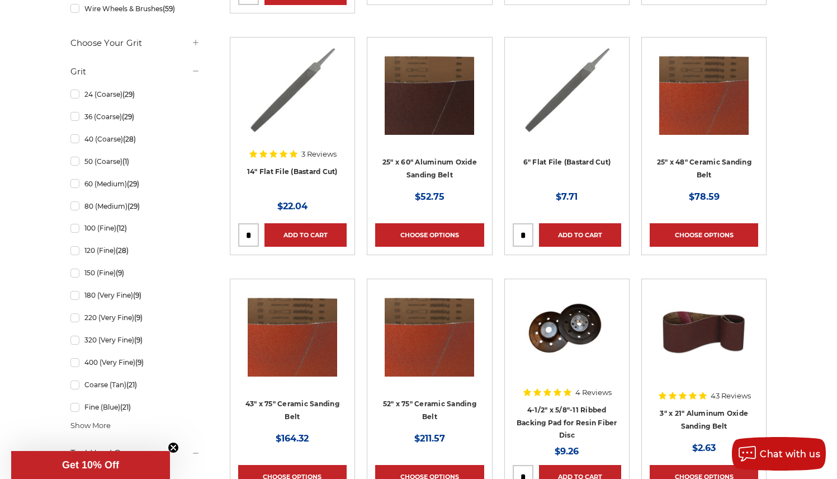
scroll to position [709, 0]
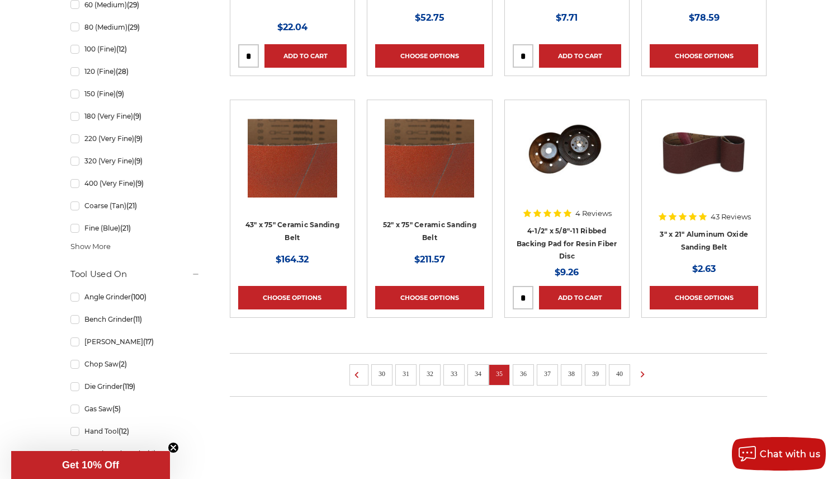
click at [523, 374] on link "36" at bounding box center [523, 373] width 15 height 12
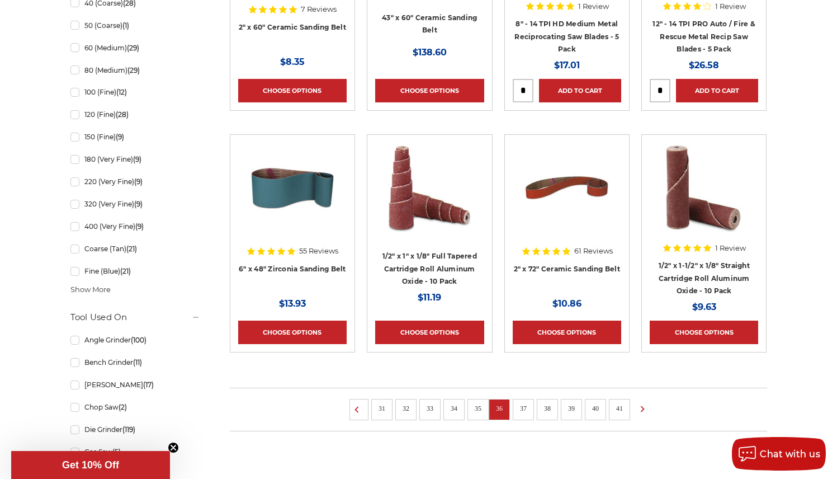
scroll to position [787, 0]
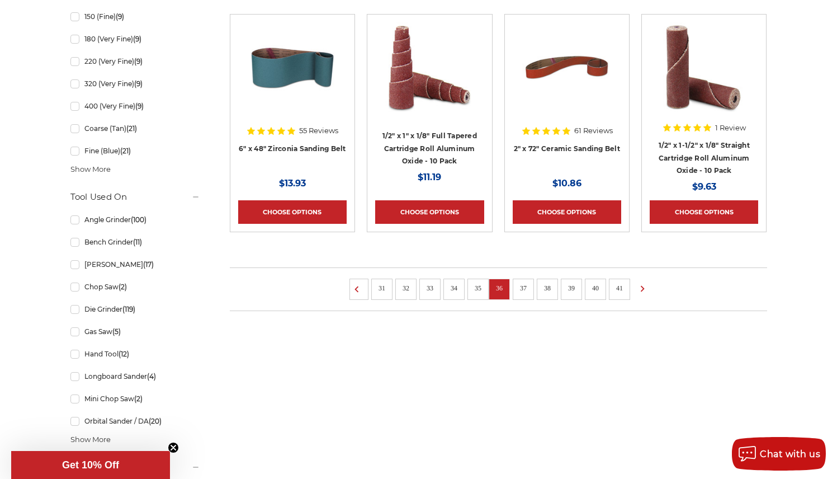
click at [519, 284] on link "37" at bounding box center [523, 288] width 15 height 12
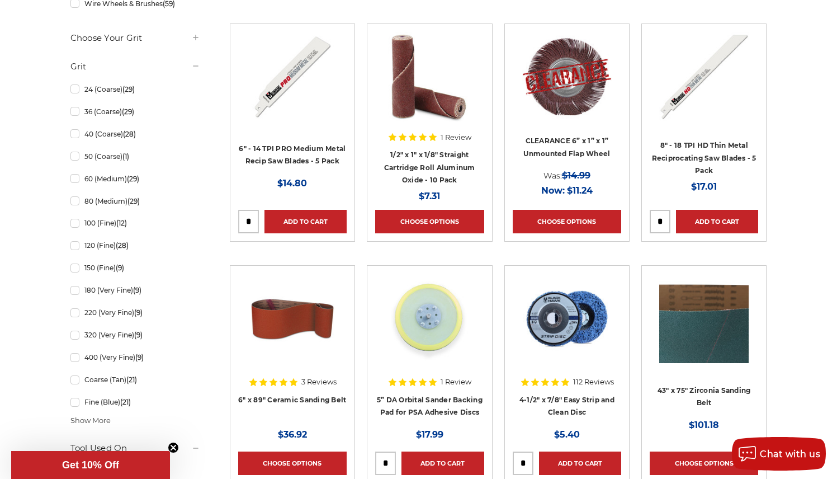
scroll to position [766, 0]
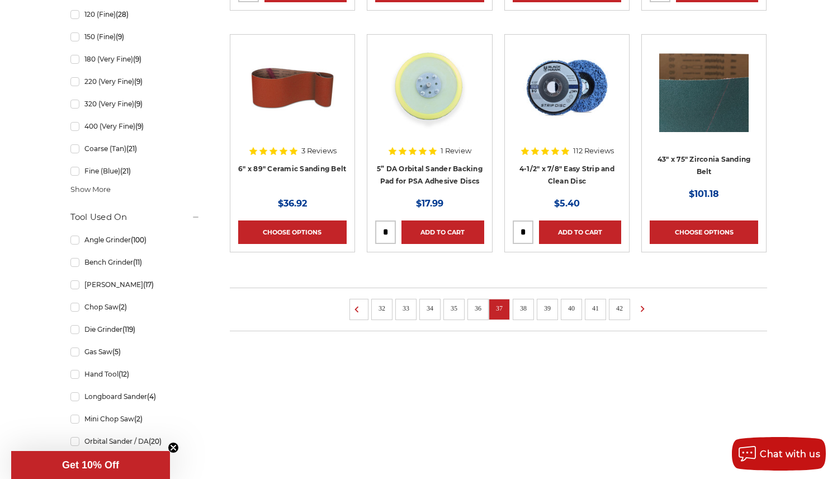
click at [523, 302] on link "38" at bounding box center [523, 308] width 15 height 12
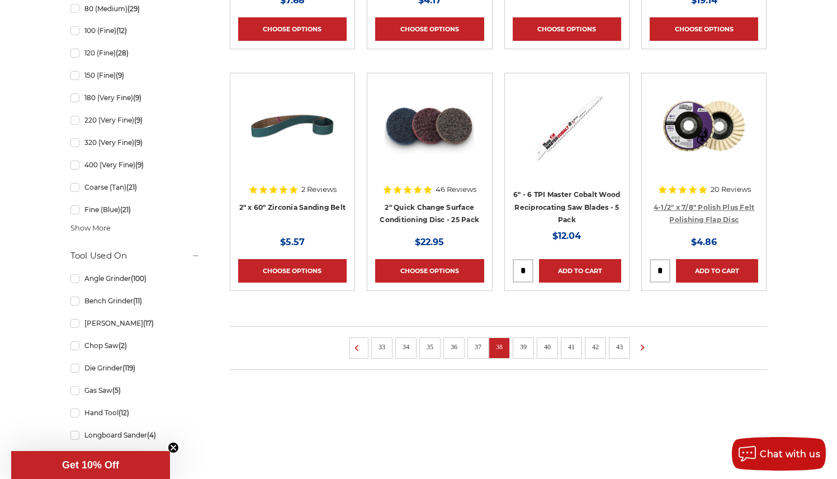
scroll to position [835, 0]
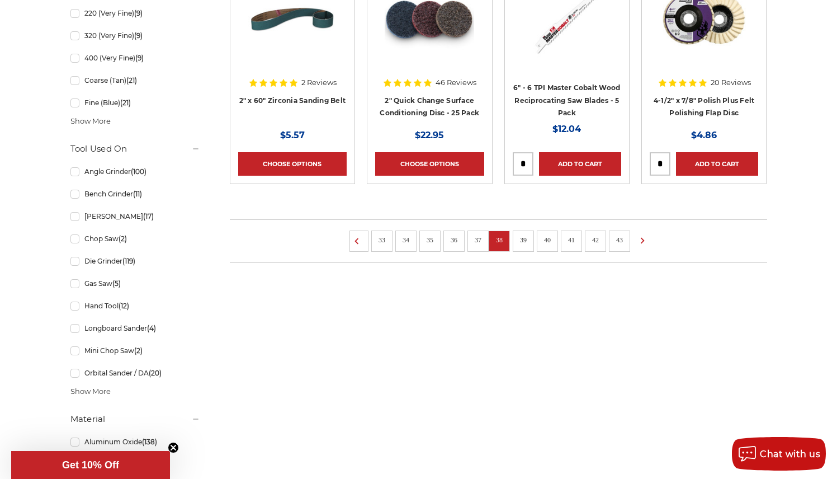
click at [523, 235] on link "39" at bounding box center [523, 240] width 15 height 12
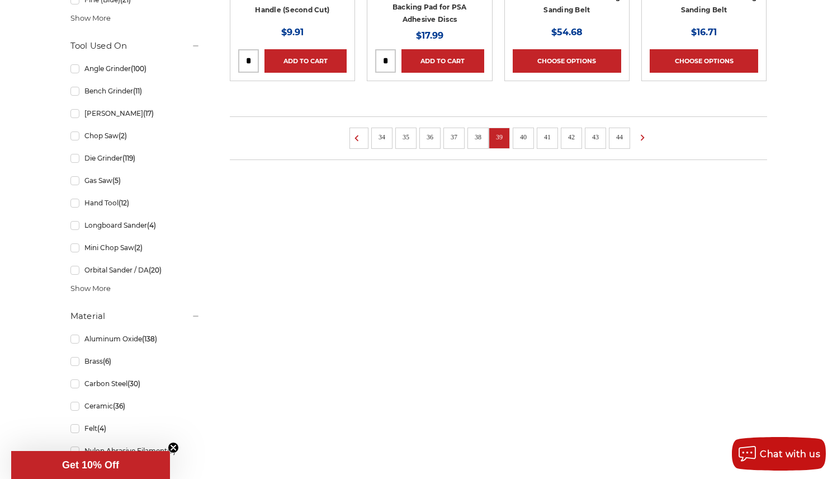
scroll to position [825, 0]
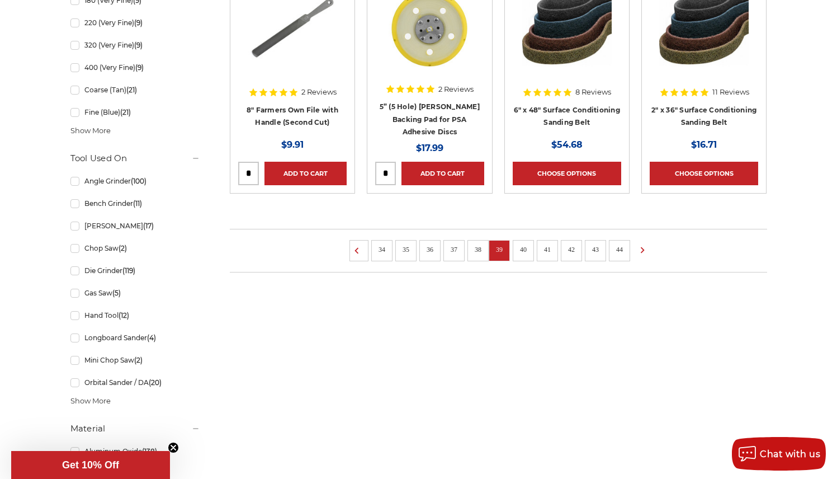
click at [523, 247] on link "40" at bounding box center [523, 249] width 15 height 12
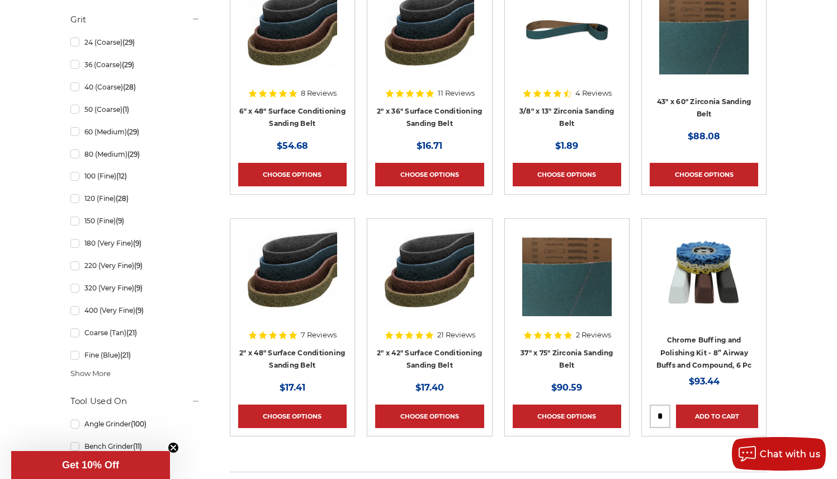
scroll to position [692, 0]
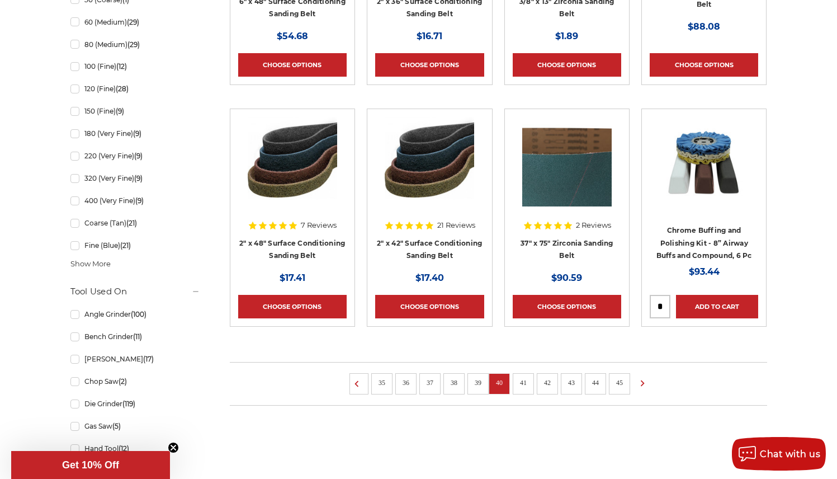
click at [522, 383] on link "41" at bounding box center [523, 382] width 15 height 12
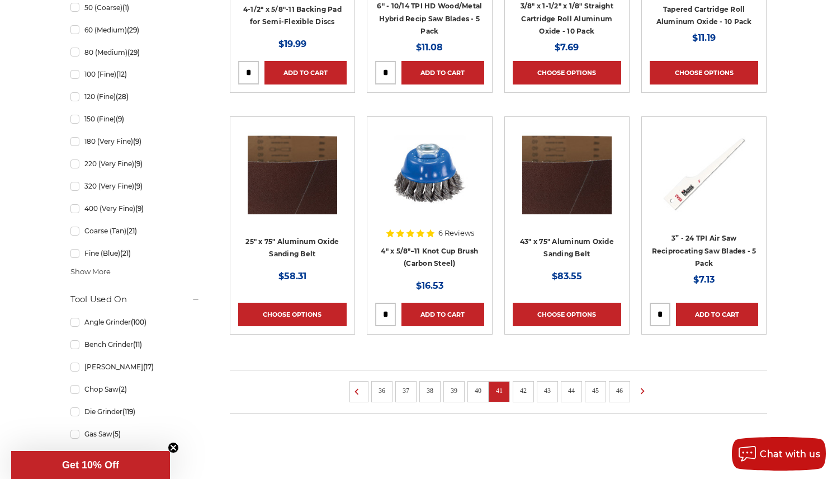
scroll to position [799, 0]
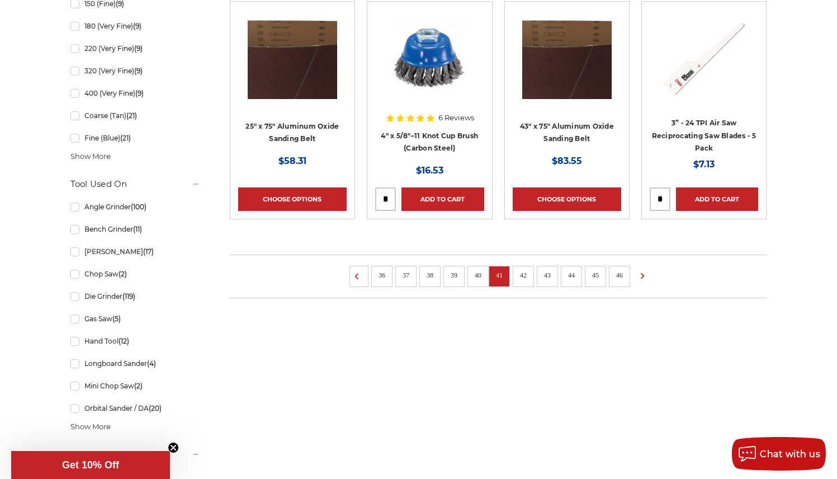
click at [529, 274] on link "42" at bounding box center [523, 275] width 15 height 12
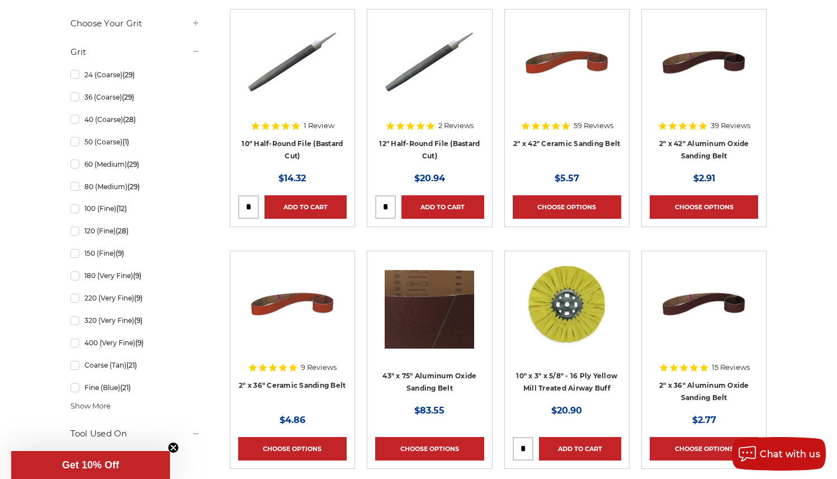
scroll to position [723, 0]
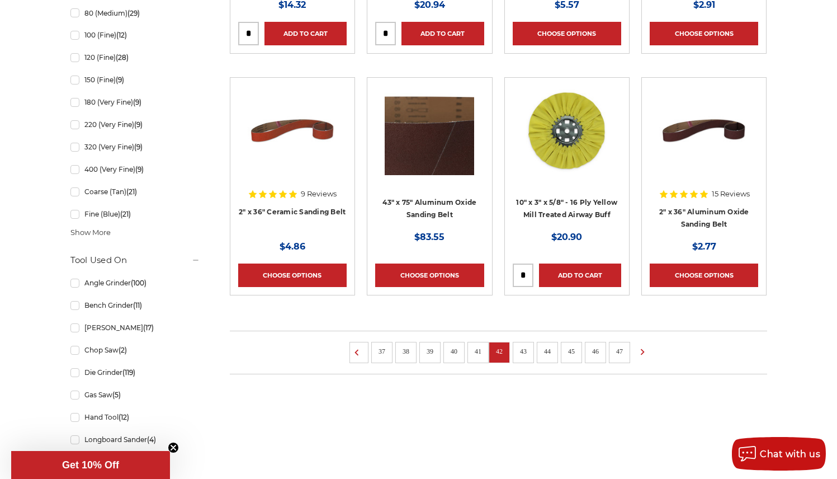
click at [520, 348] on link "43" at bounding box center [523, 351] width 15 height 12
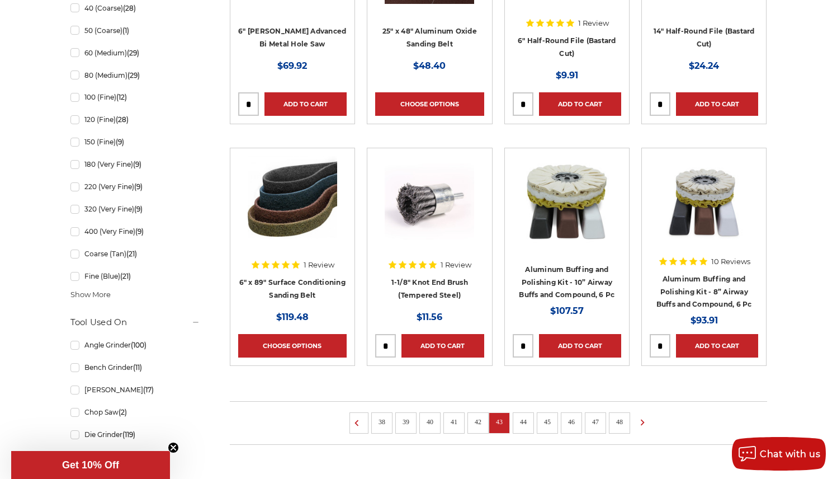
scroll to position [878, 0]
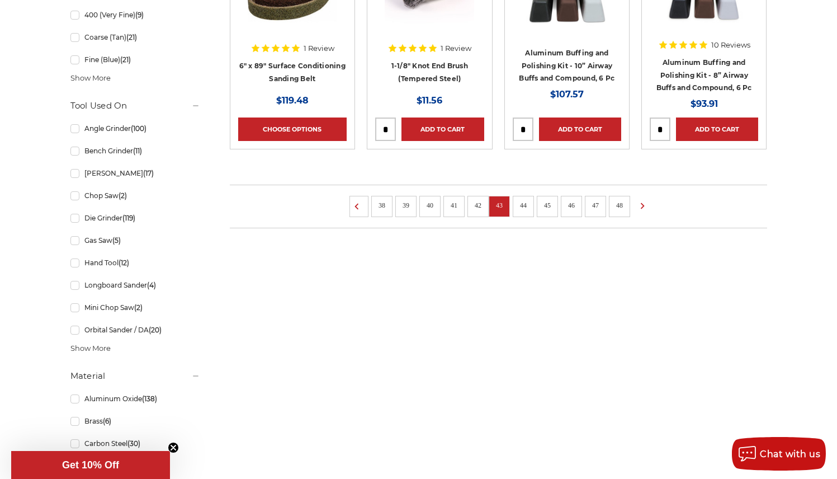
click at [513, 201] on li "44" at bounding box center [523, 206] width 21 height 21
click at [519, 203] on link "44" at bounding box center [523, 205] width 15 height 12
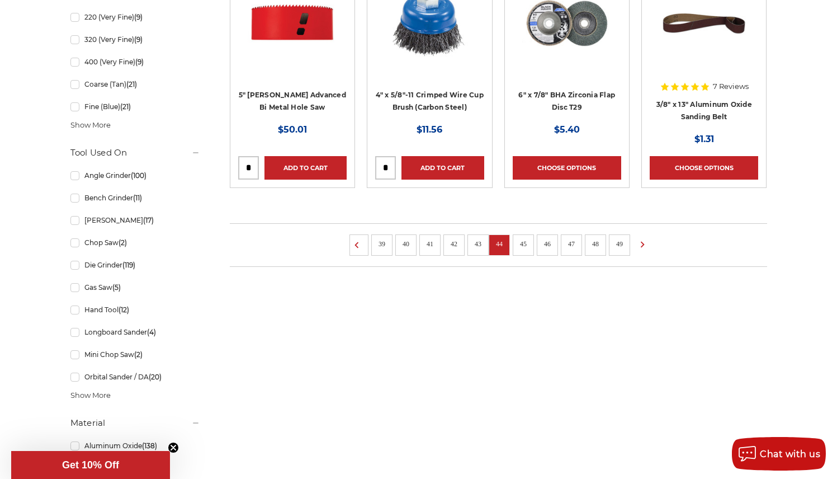
scroll to position [951, 0]
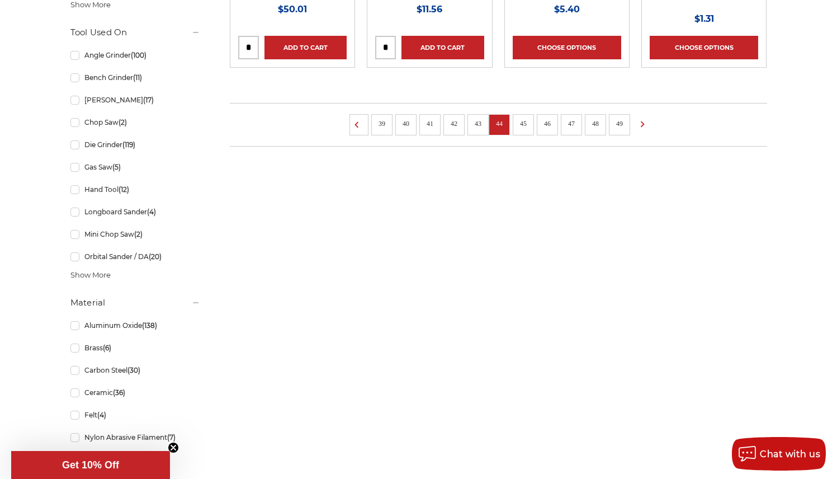
click at [520, 120] on link "45" at bounding box center [523, 123] width 15 height 12
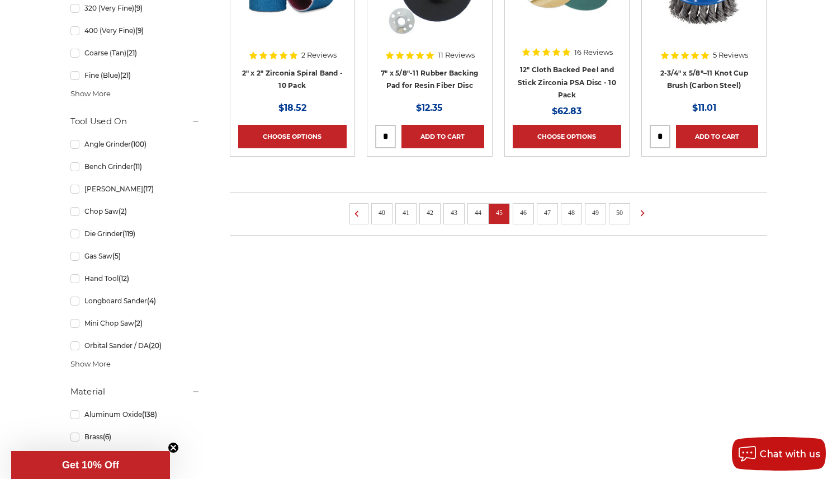
scroll to position [982, 0]
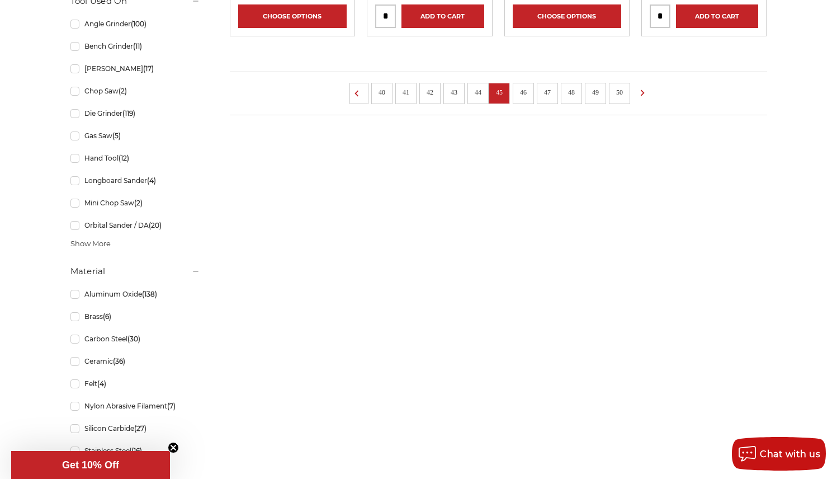
click at [618, 93] on link "50" at bounding box center [619, 92] width 15 height 12
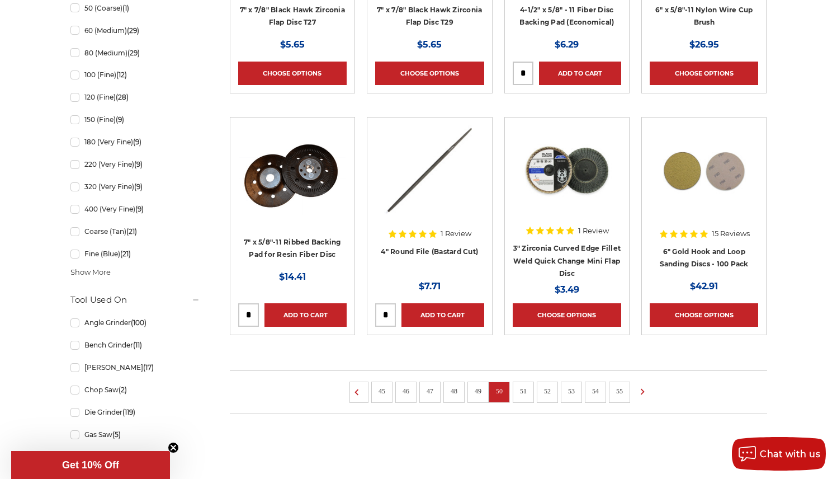
scroll to position [735, 0]
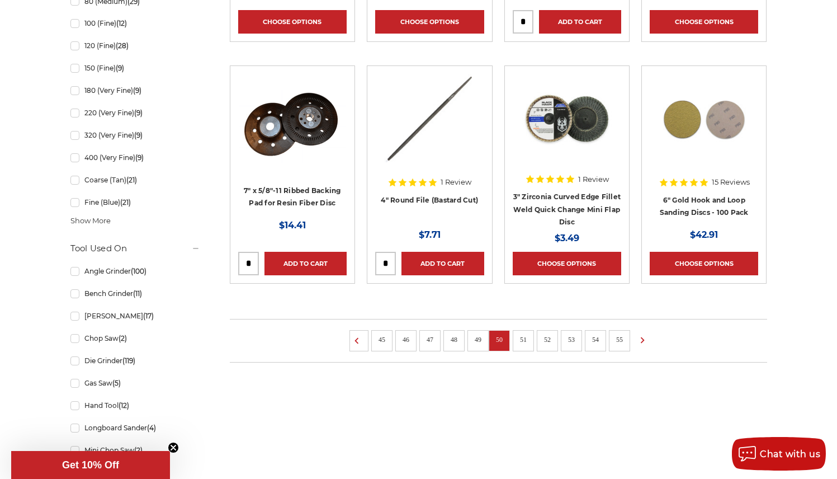
click at [475, 338] on link "49" at bounding box center [478, 339] width 15 height 12
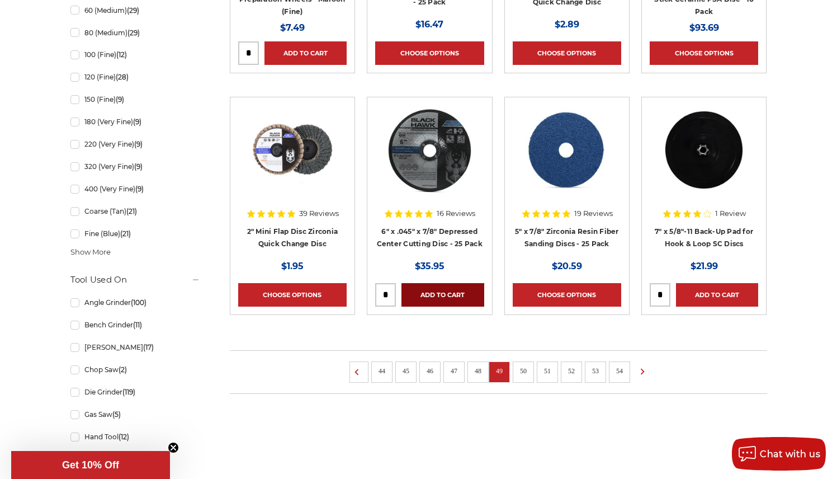
scroll to position [783, 0]
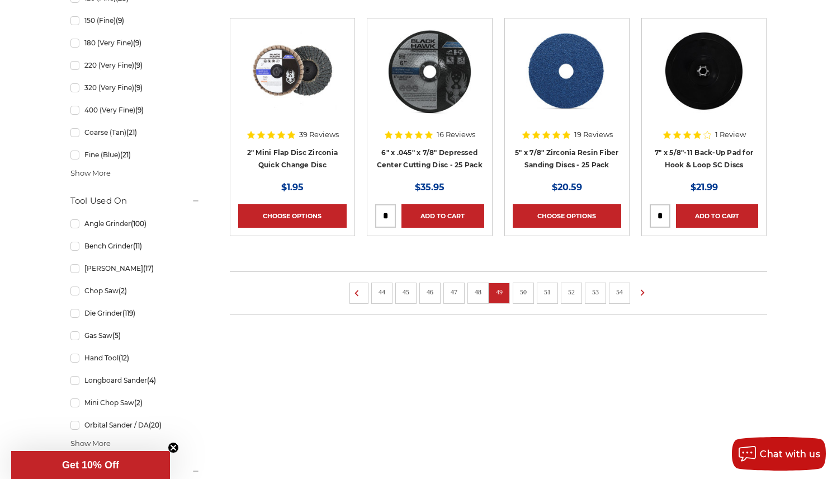
click at [480, 292] on link "48" at bounding box center [478, 292] width 15 height 12
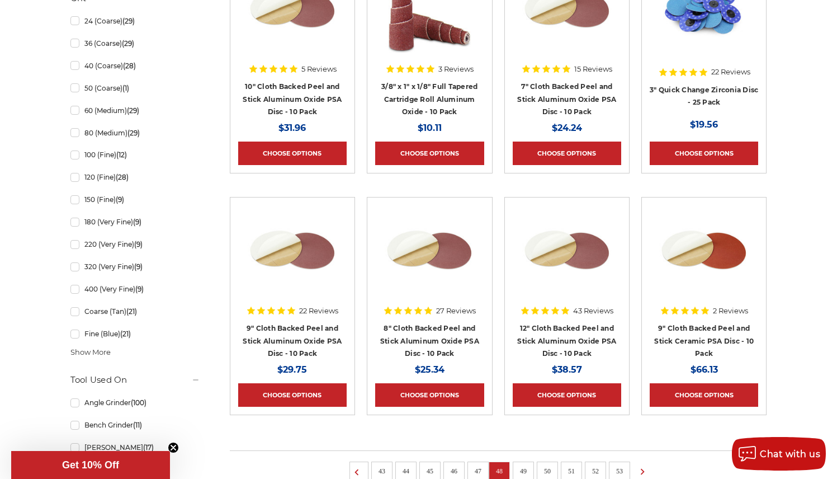
scroll to position [820, 0]
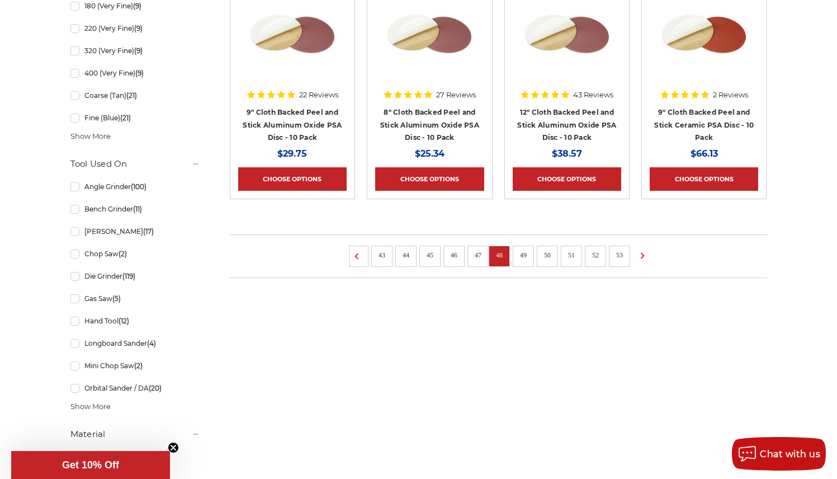
click at [476, 253] on link "47" at bounding box center [478, 255] width 15 height 12
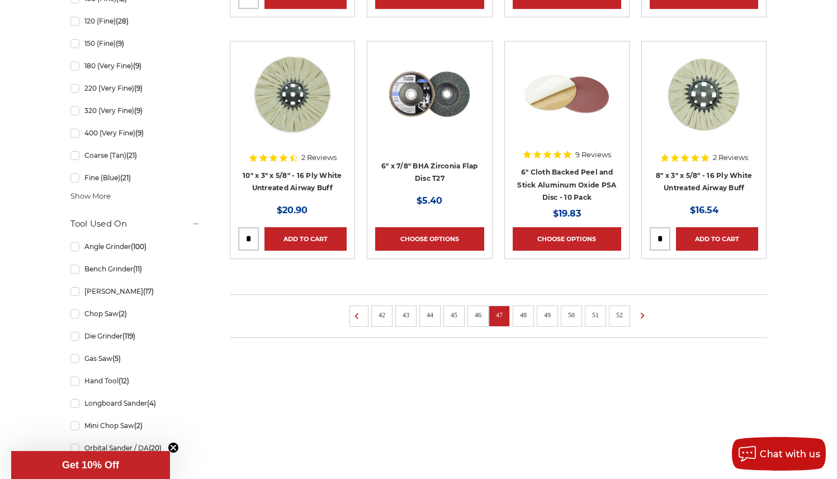
scroll to position [762, 0]
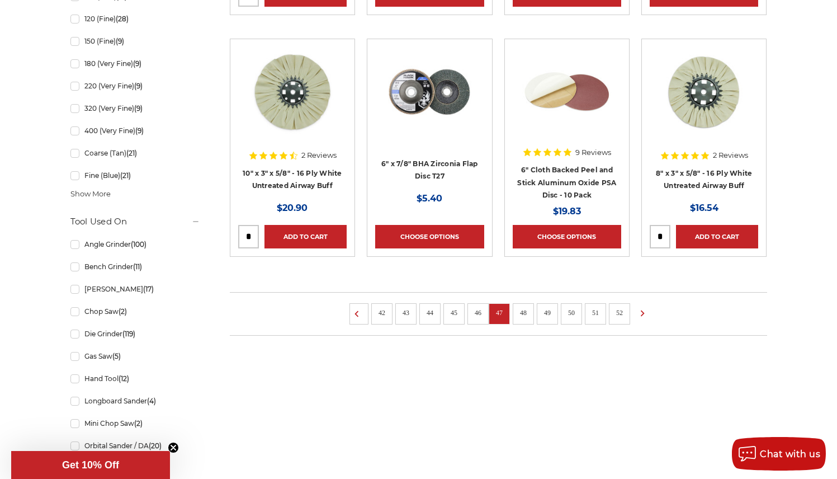
click at [480, 313] on link "46" at bounding box center [478, 312] width 15 height 12
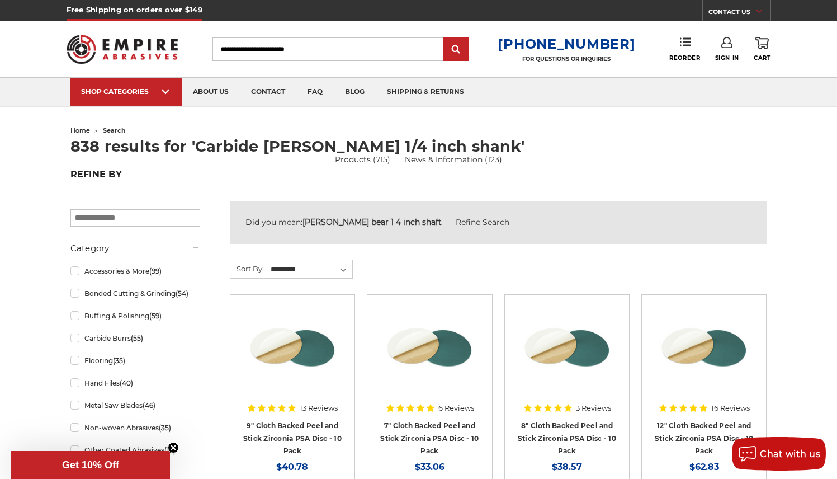
click at [231, 48] on input "Search" at bounding box center [327, 48] width 231 height 23
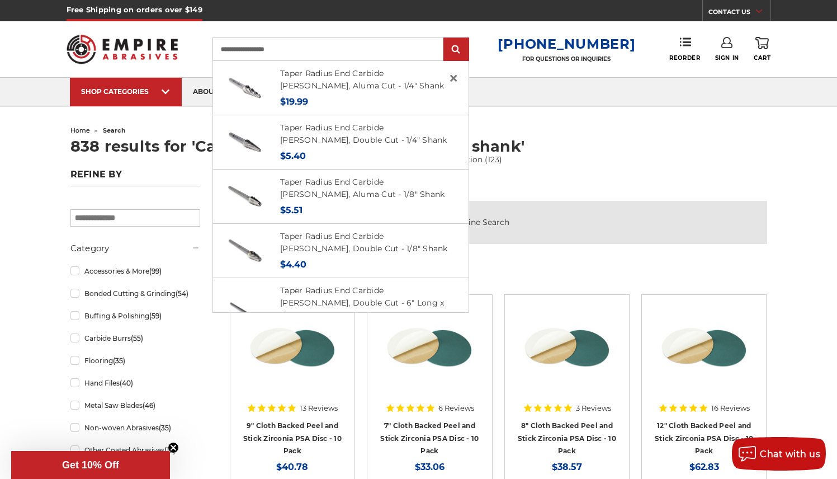
type input "**********"
click at [465, 50] on input "submit" at bounding box center [456, 50] width 22 height 22
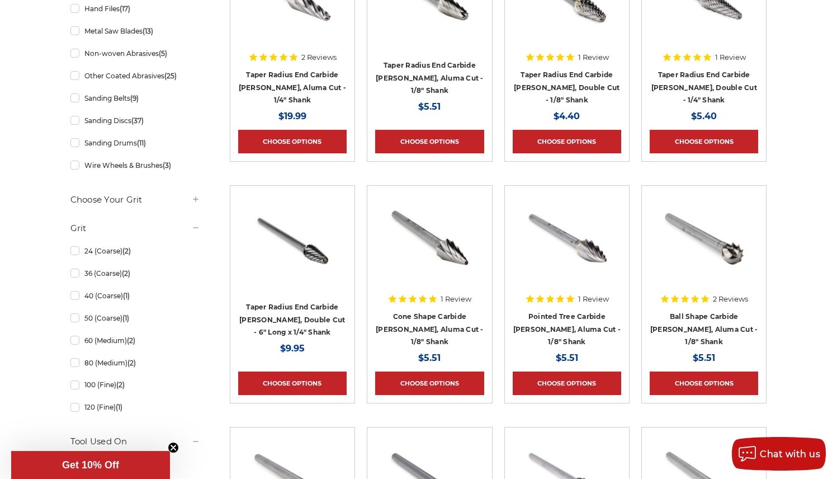
scroll to position [397, 0]
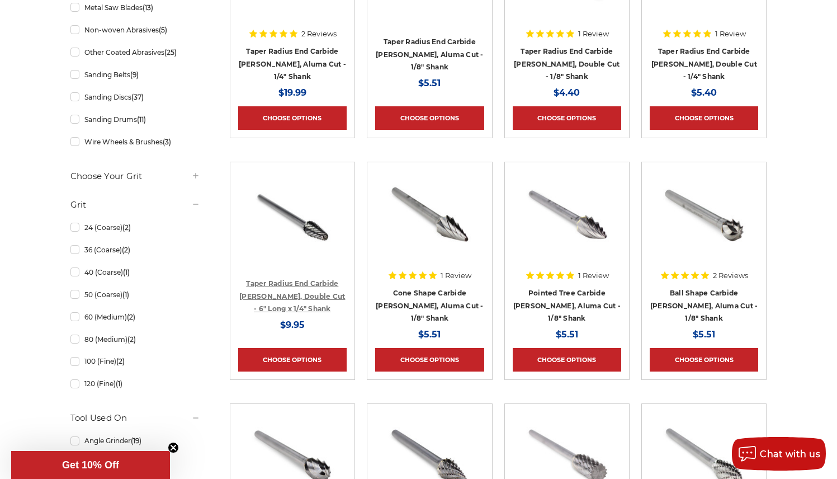
click at [281, 281] on link "Taper Radius End Carbide [PERSON_NAME], Double Cut - 6" Long x 1/4" Shank" at bounding box center [292, 296] width 106 height 34
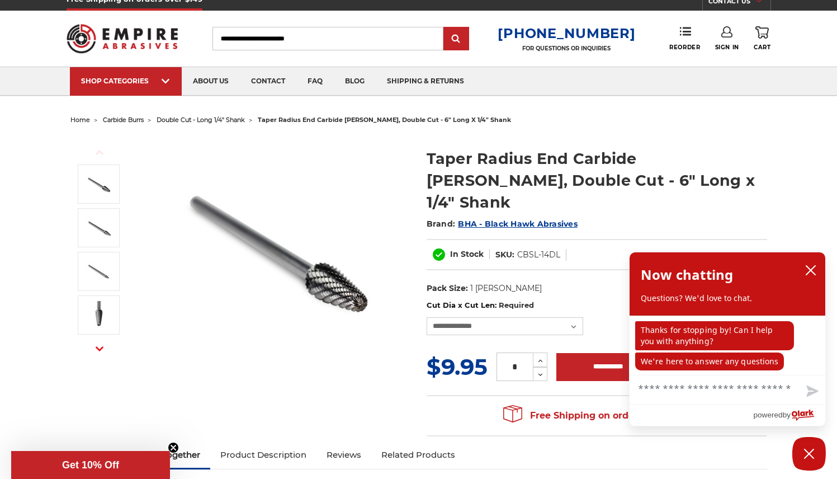
scroll to position [36, 0]
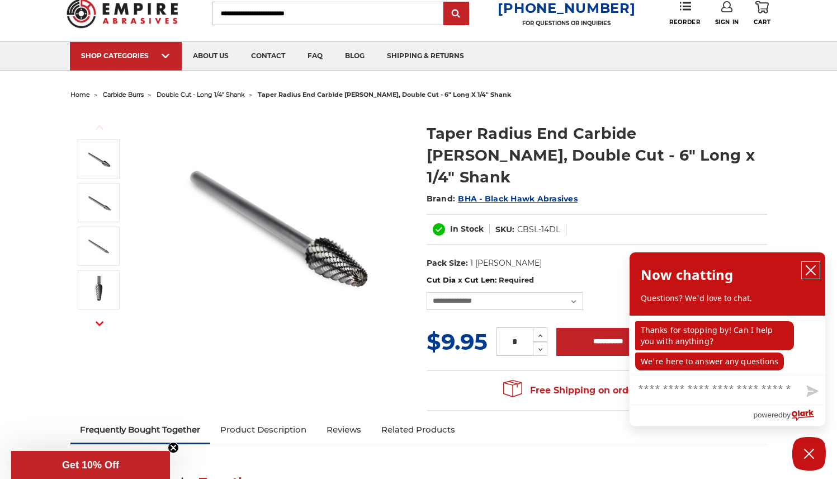
click at [810, 271] on icon "close chatbox" at bounding box center [810, 270] width 9 height 9
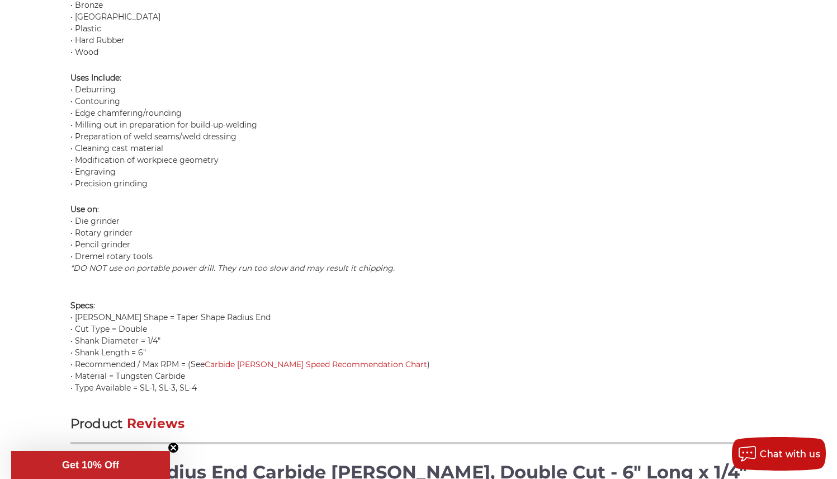
scroll to position [1266, 0]
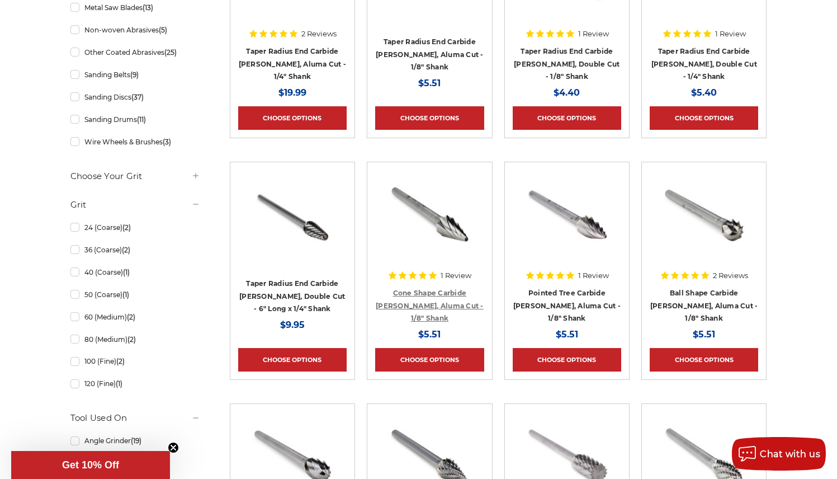
click at [429, 296] on link "Cone Shape Carbide [PERSON_NAME], Aluma Cut - 1/8" Shank" at bounding box center [430, 305] width 108 height 34
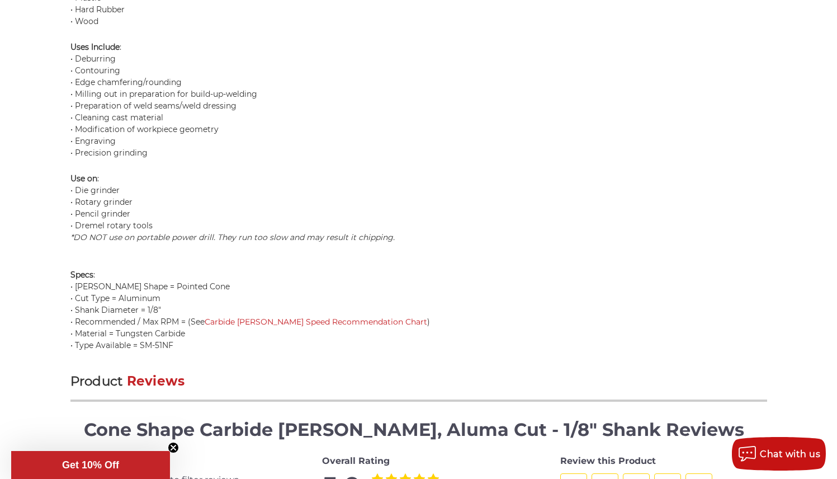
scroll to position [1088, 0]
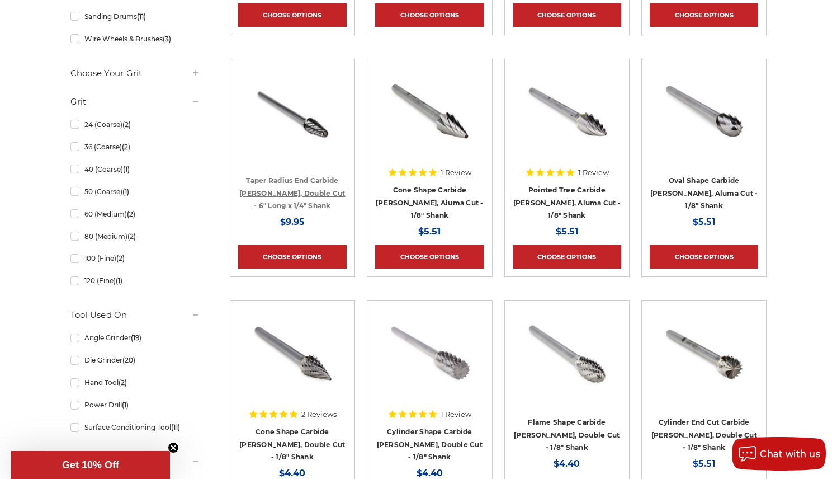
click at [295, 194] on link "Taper Radius End Carbide Burr, Double Cut - 6" Long x 1/4" Shank" at bounding box center [292, 193] width 106 height 34
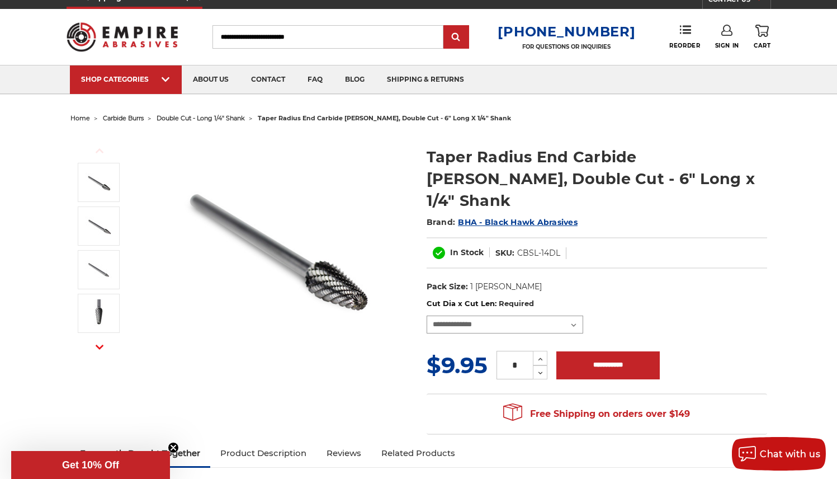
select select "****"
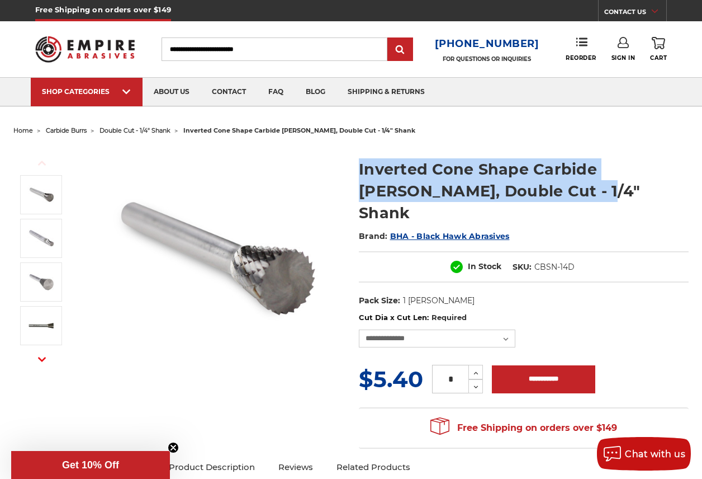
drag, startPoint x: 551, startPoint y: 191, endPoint x: 358, endPoint y: 176, distance: 193.5
click at [358, 176] on section "Inverted Cone Shape Carbide Burr, Double Cut - 1/4" Shank Brand: BHA - Black Ha…" at bounding box center [523, 228] width 345 height 165
copy h1 "Inverted Cone Shape Carbide [PERSON_NAME], Double Cut - 1/4" Shank"
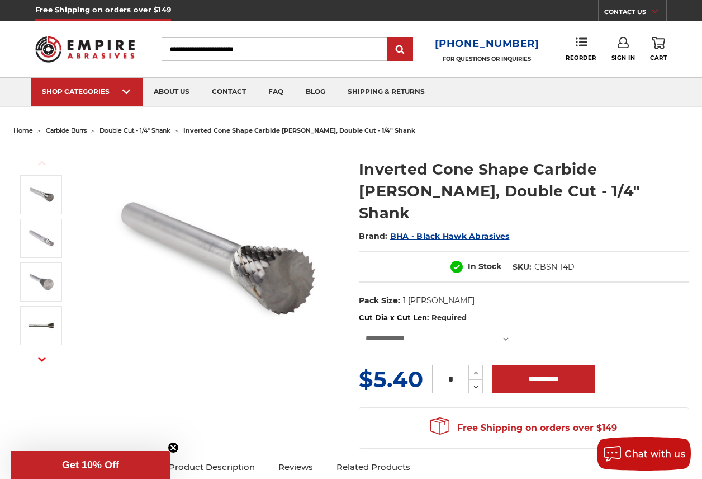
click at [608, 226] on h2 "Brand: BHA - Black Hawk Abrasives" at bounding box center [524, 235] width 330 height 19
click at [448, 231] on span "BHA - Black Hawk Abrasives" at bounding box center [450, 236] width 120 height 10
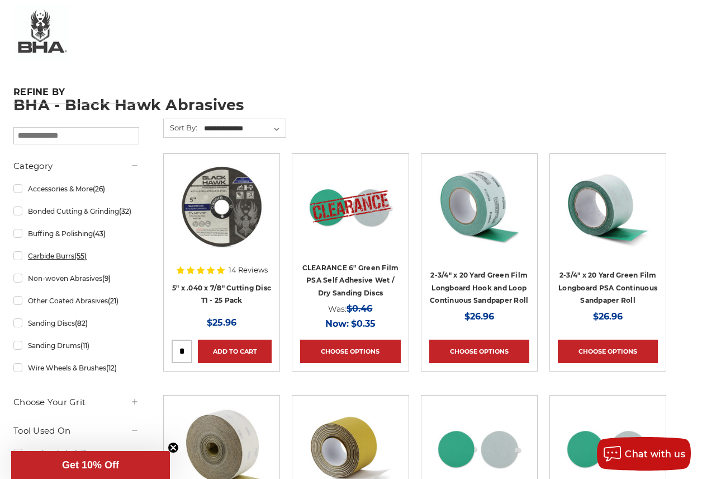
click at [20, 258] on link "Carbide Burrs (55)" at bounding box center [76, 256] width 126 height 20
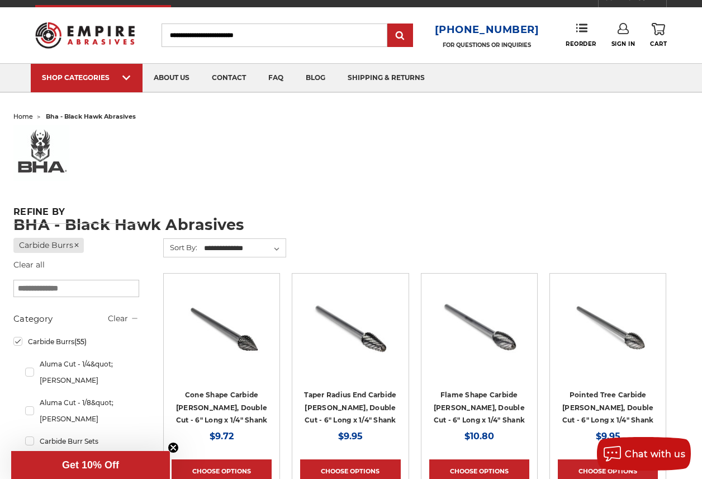
scroll to position [89, 0]
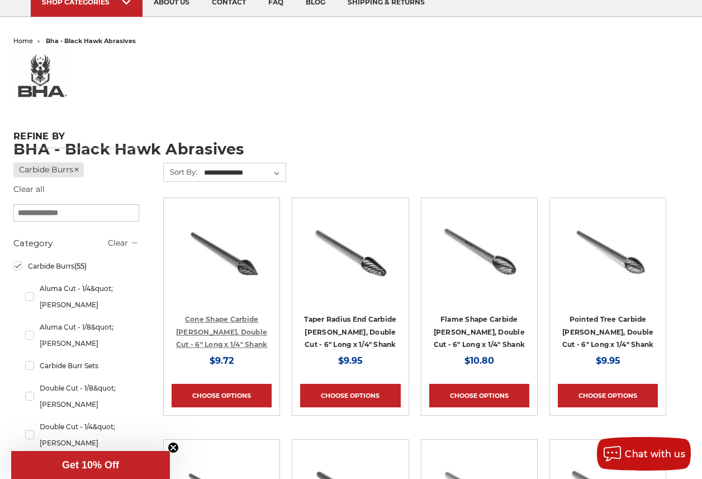
click at [222, 317] on link "Cone Shape Carbide [PERSON_NAME], Double Cut - 6" Long x 1/4" Shank" at bounding box center [222, 332] width 92 height 34
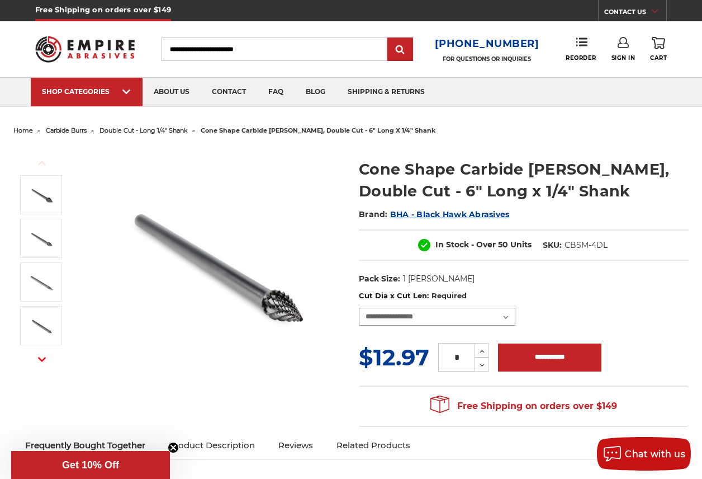
select select "****"
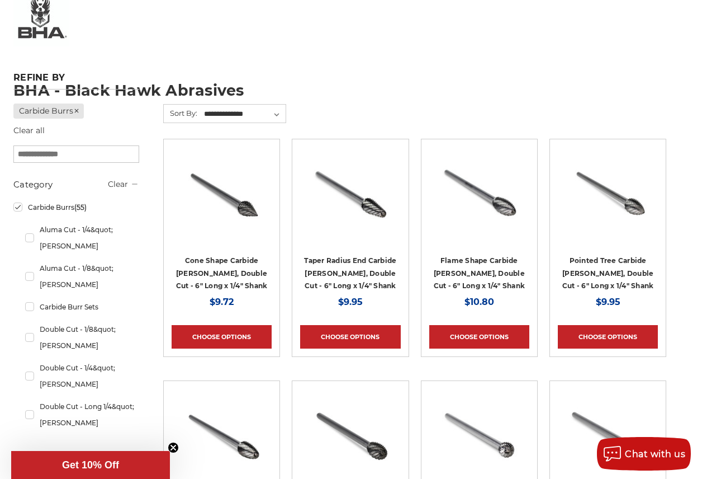
scroll to position [150, 0]
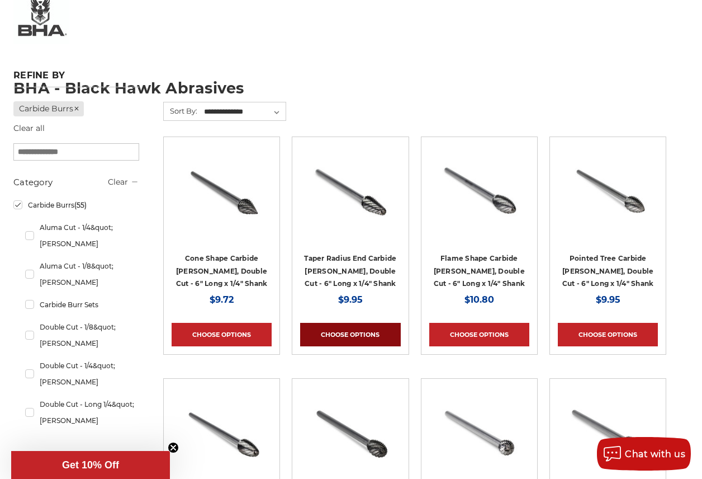
click at [349, 332] on link "Choose Options" at bounding box center [350, 334] width 100 height 23
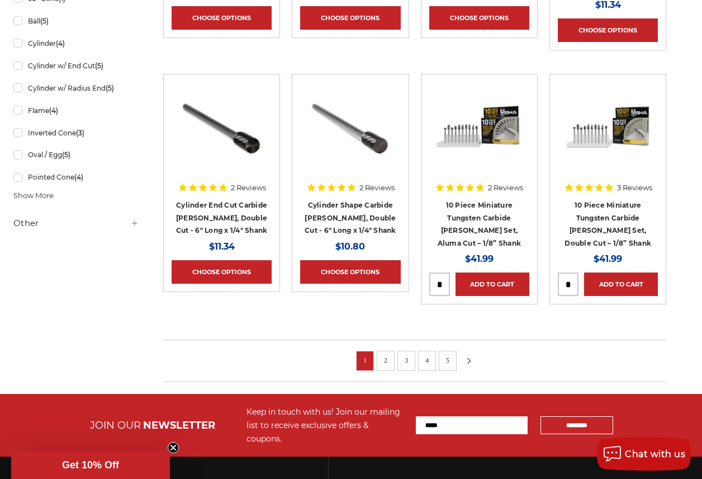
click at [470, 358] on use at bounding box center [469, 361] width 4 height 6
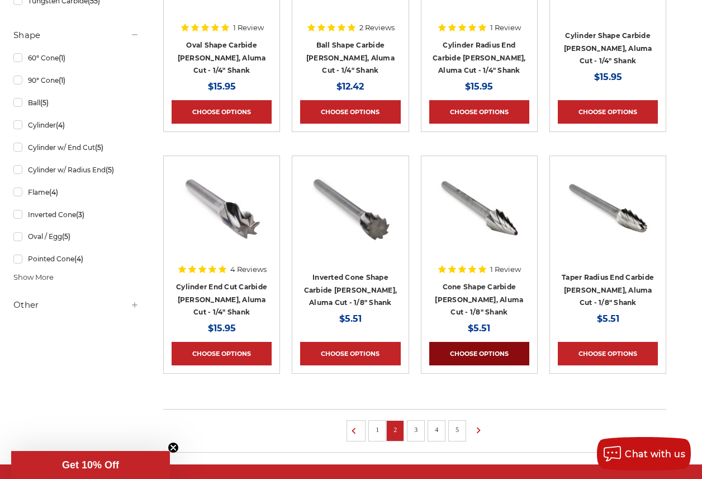
scroll to position [711, 0]
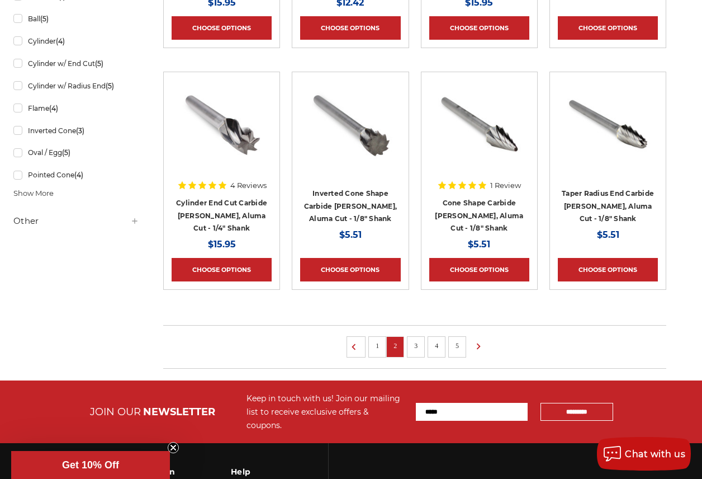
click at [416, 339] on link "3" at bounding box center [415, 345] width 11 height 12
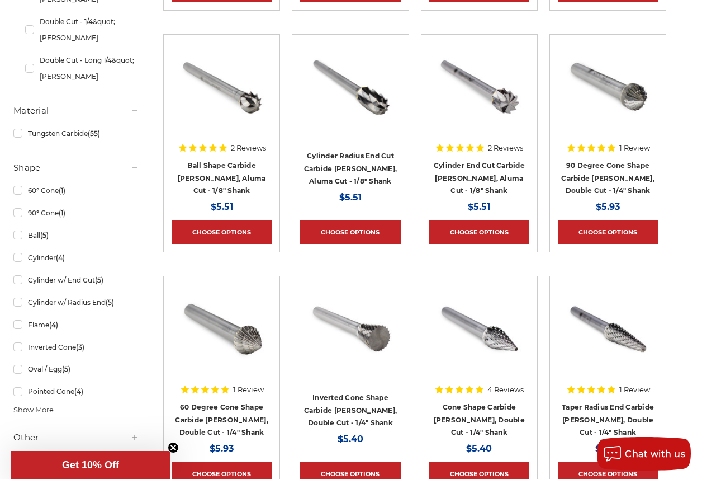
scroll to position [604, 0]
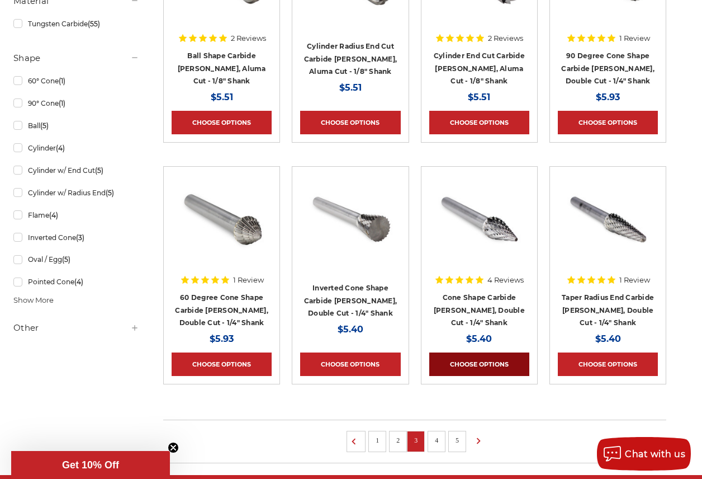
click at [468, 361] on link "Choose Options" at bounding box center [479, 363] width 100 height 23
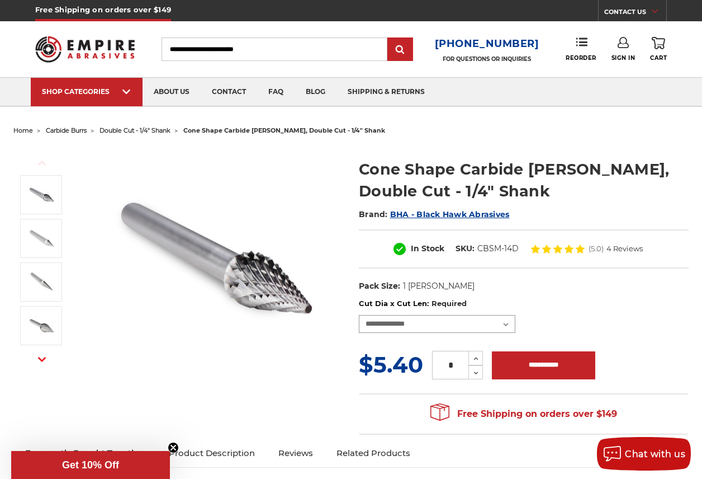
select select "****"
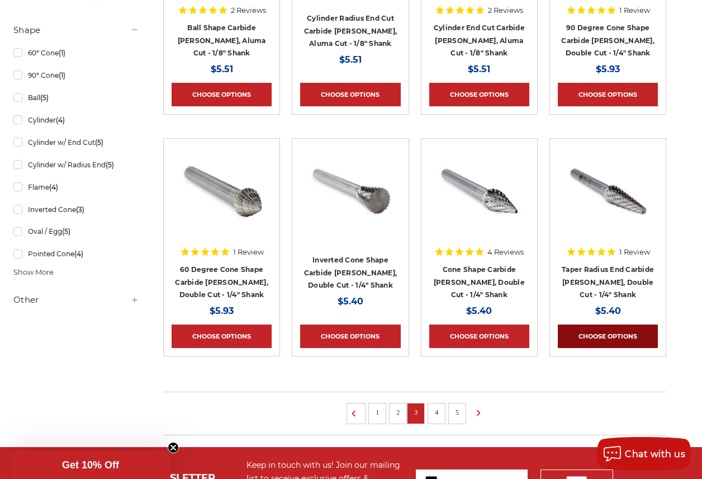
click at [607, 334] on link "Choose Options" at bounding box center [608, 335] width 100 height 23
